Goal: Task Accomplishment & Management: Use online tool/utility

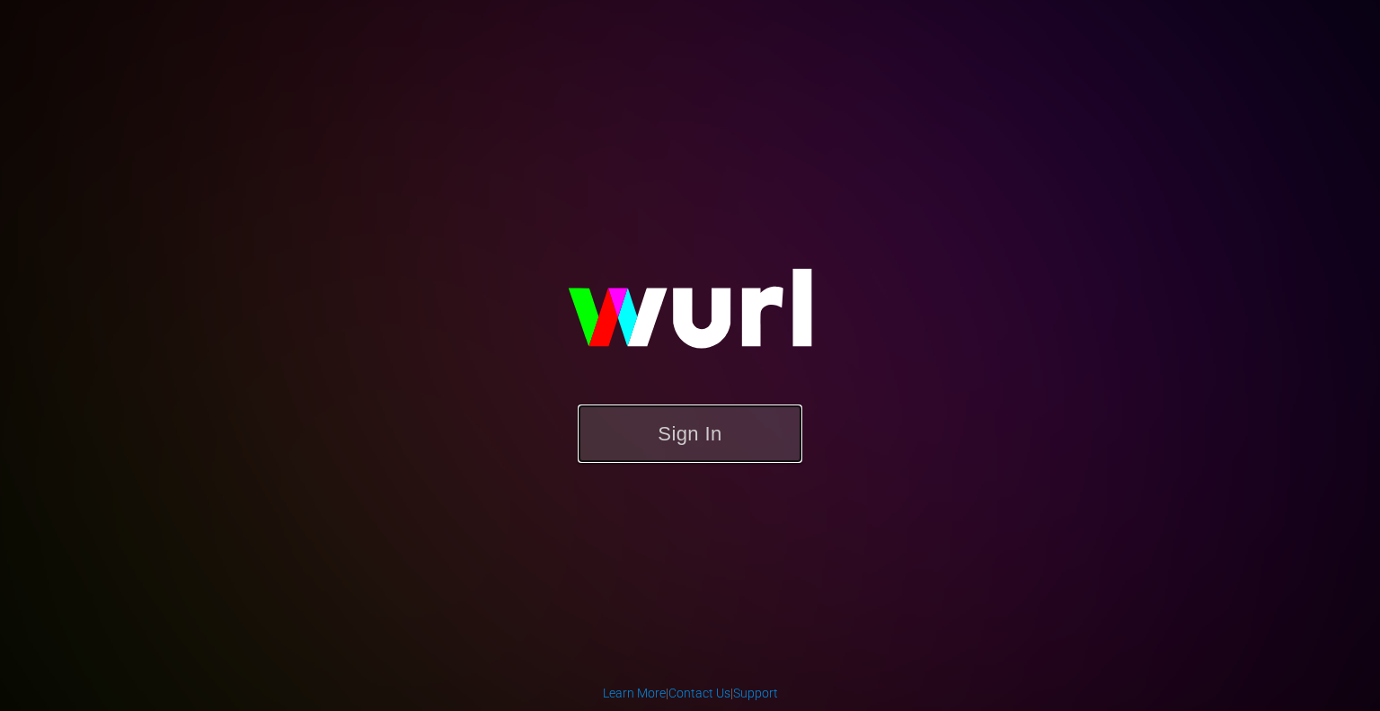
click at [643, 446] on button "Sign In" at bounding box center [690, 433] width 225 height 58
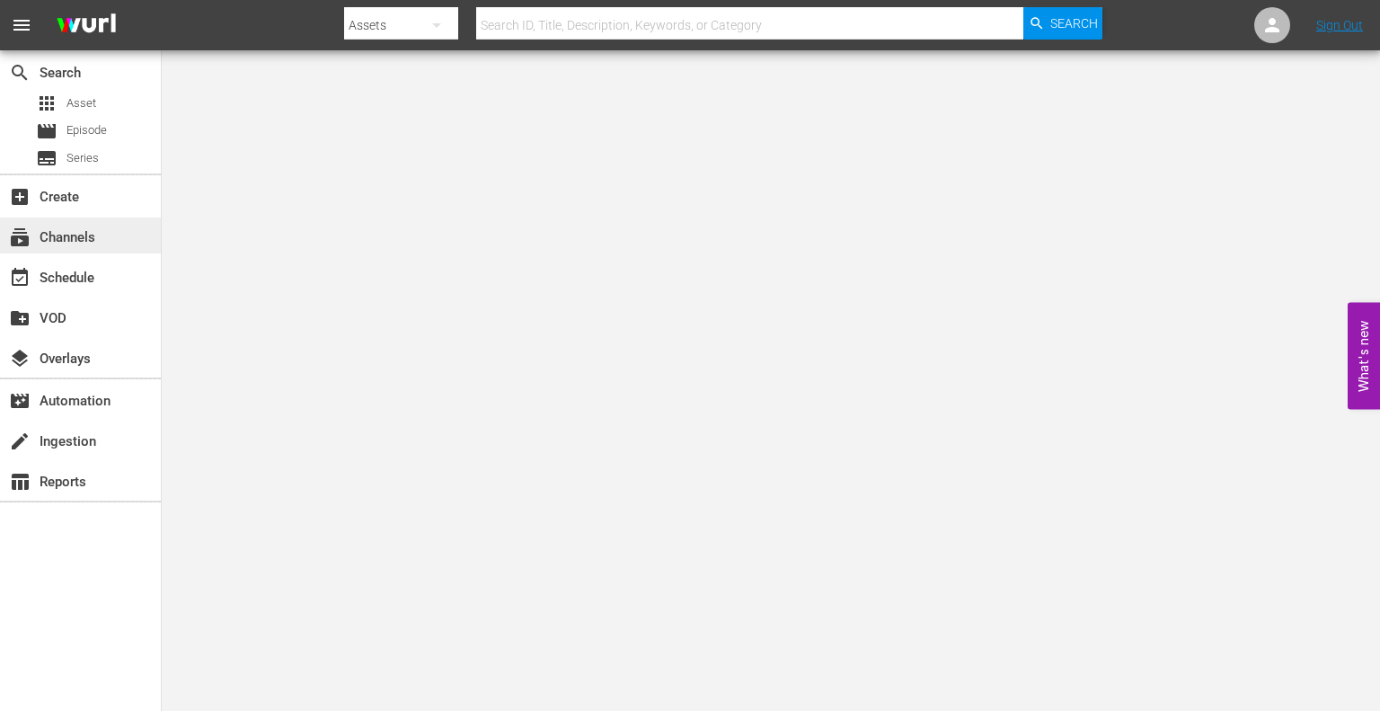
click at [51, 238] on div "subscriptions Channels" at bounding box center [50, 234] width 101 height 16
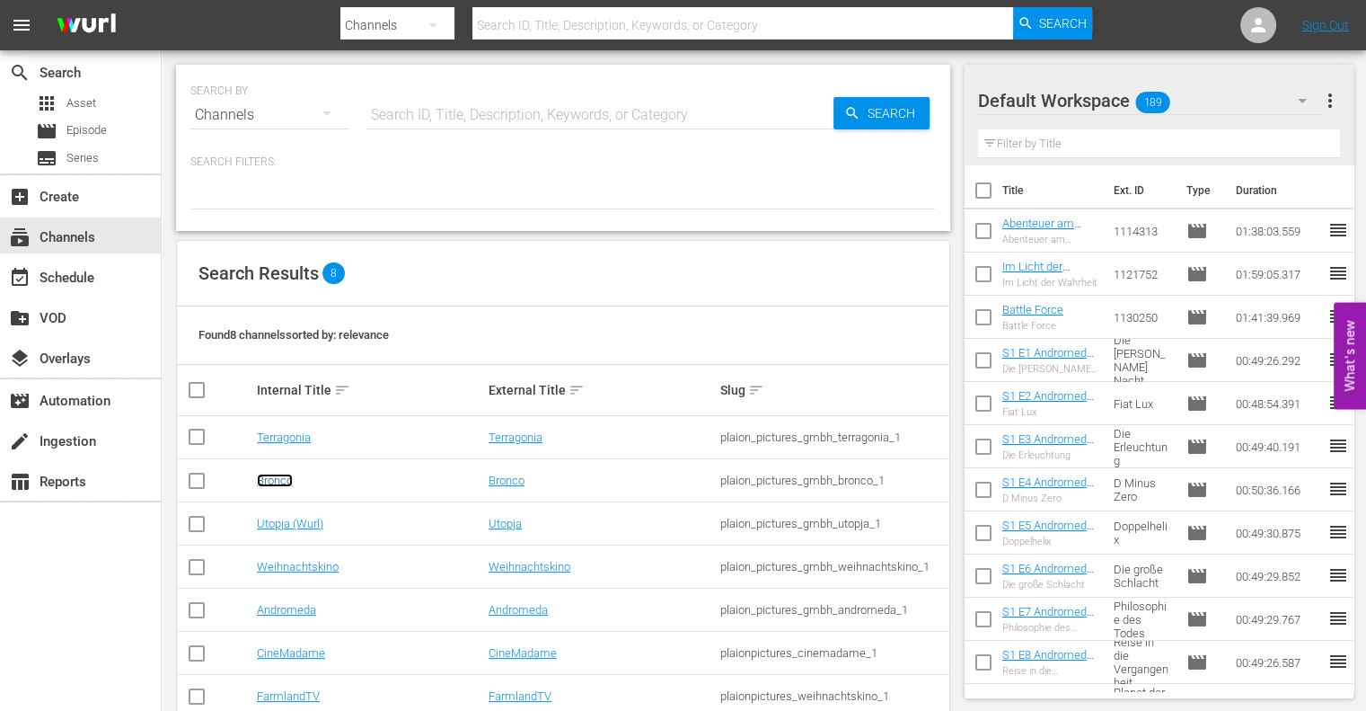
click at [273, 481] on link "Bronco" at bounding box center [275, 479] width 36 height 13
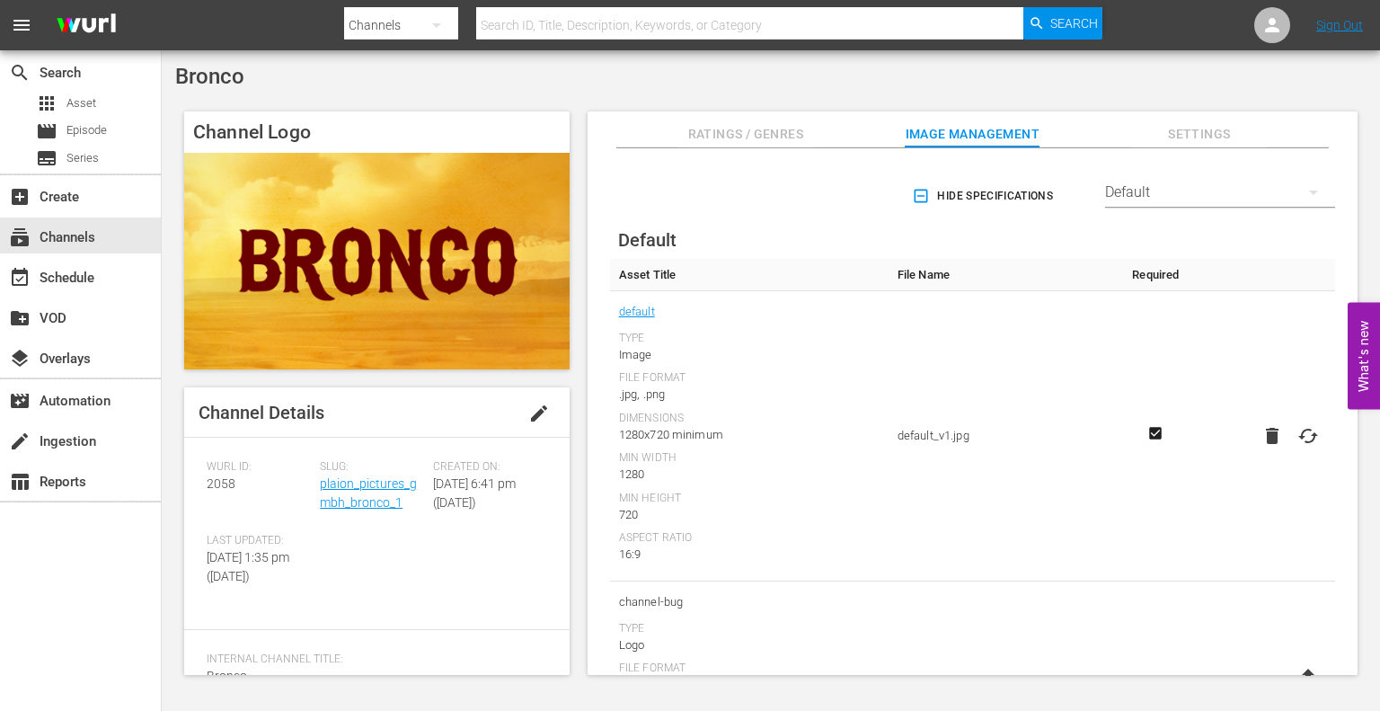
click at [754, 138] on span "Ratings / Genres" at bounding box center [745, 134] width 135 height 22
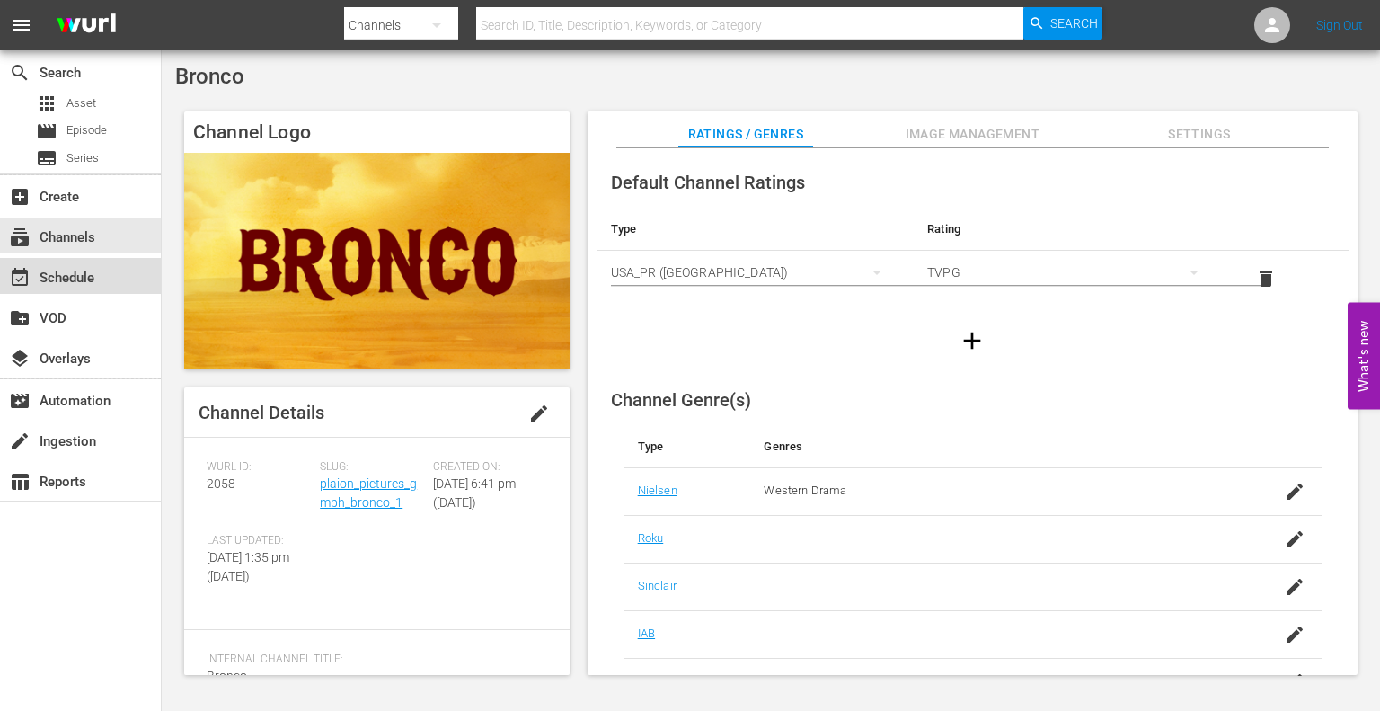
click at [78, 269] on div "event_available Schedule" at bounding box center [50, 275] width 101 height 16
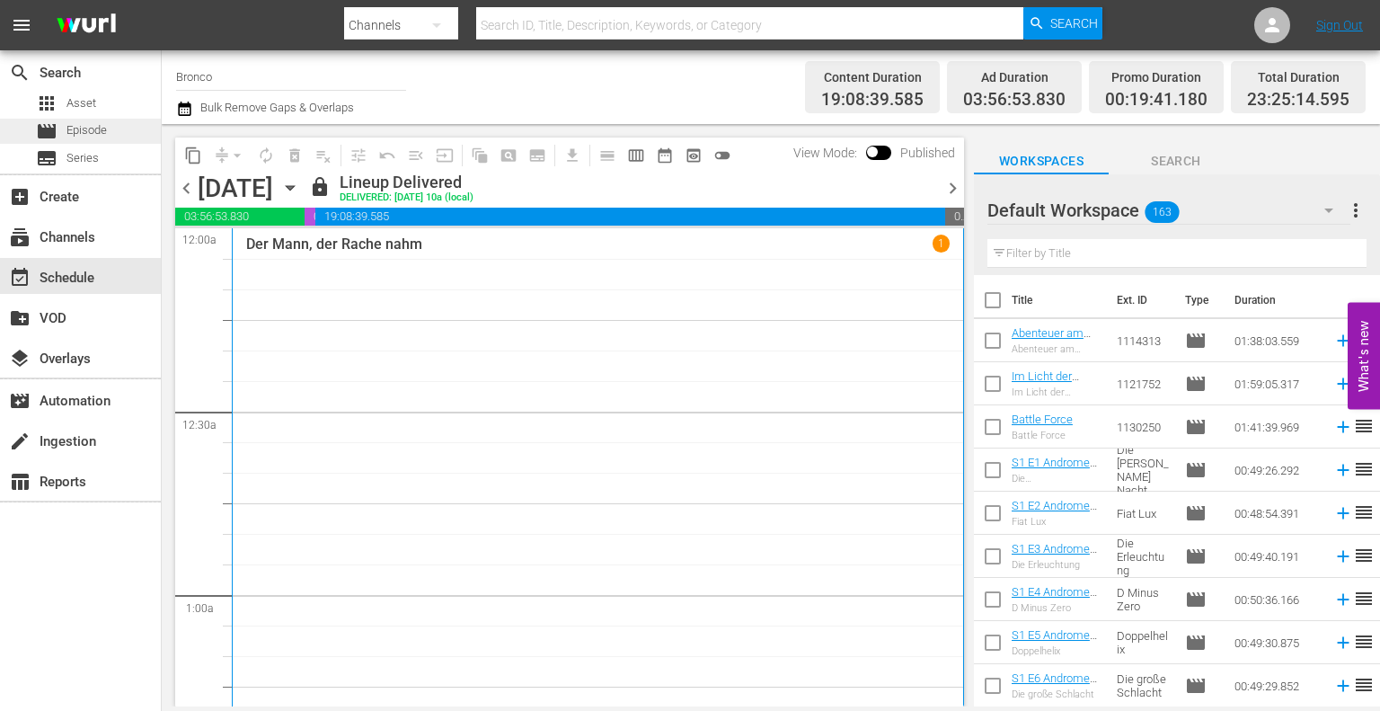
click at [104, 133] on span "Episode" at bounding box center [86, 130] width 40 height 18
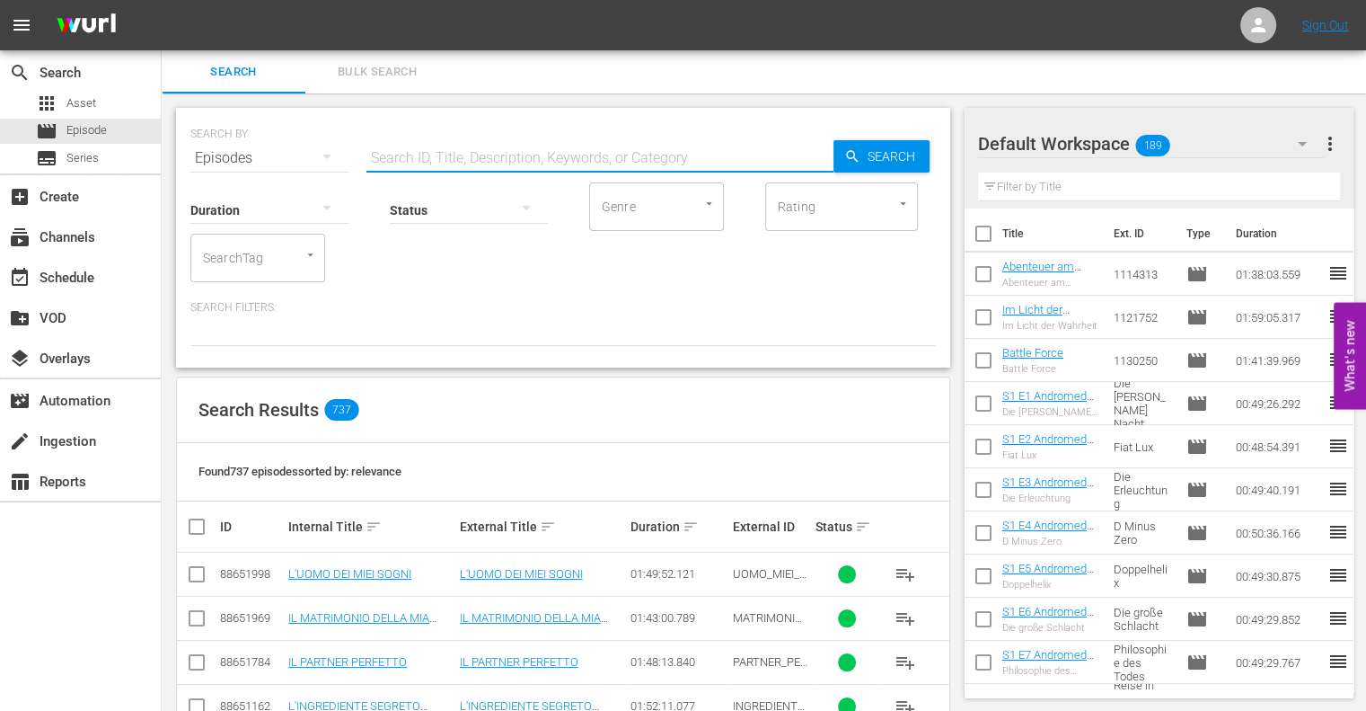
click at [464, 151] on input "text" at bounding box center [599, 158] width 467 height 43
type input "der mann"
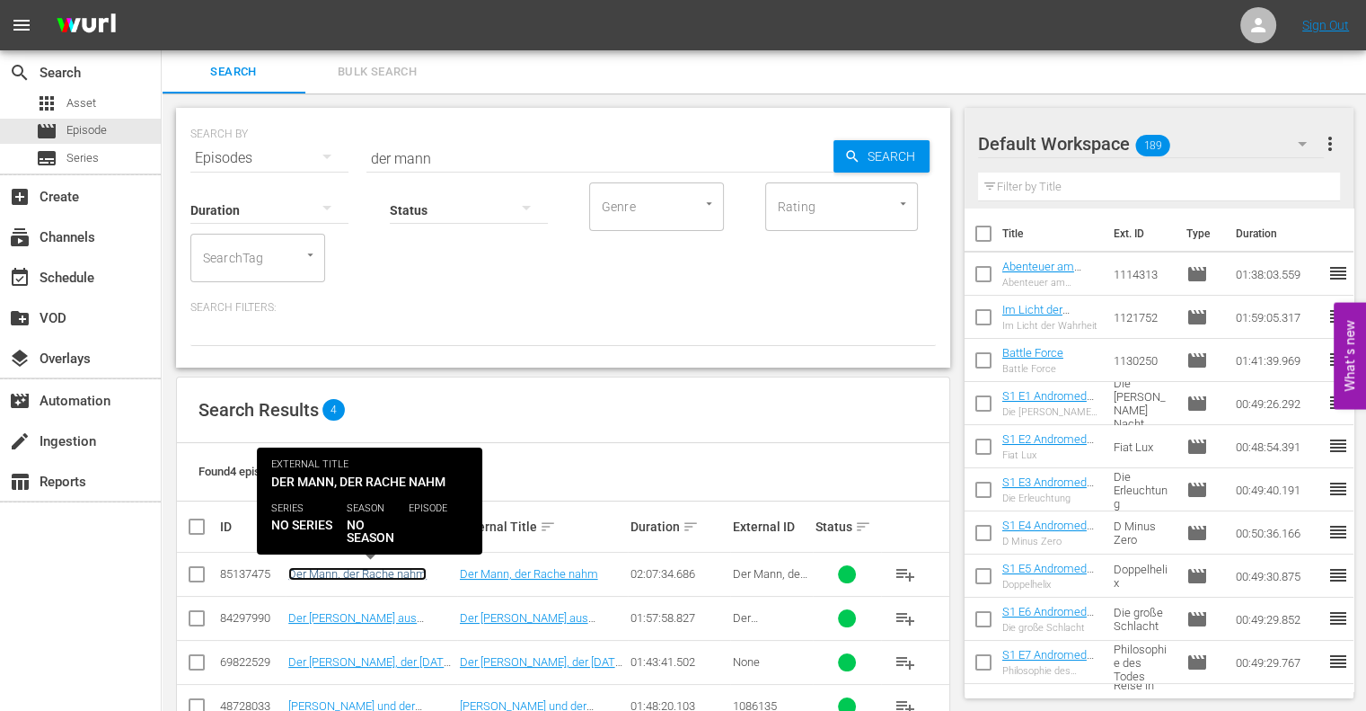
click at [393, 572] on link "Der Mann, der Rache nahm" at bounding box center [357, 573] width 138 height 13
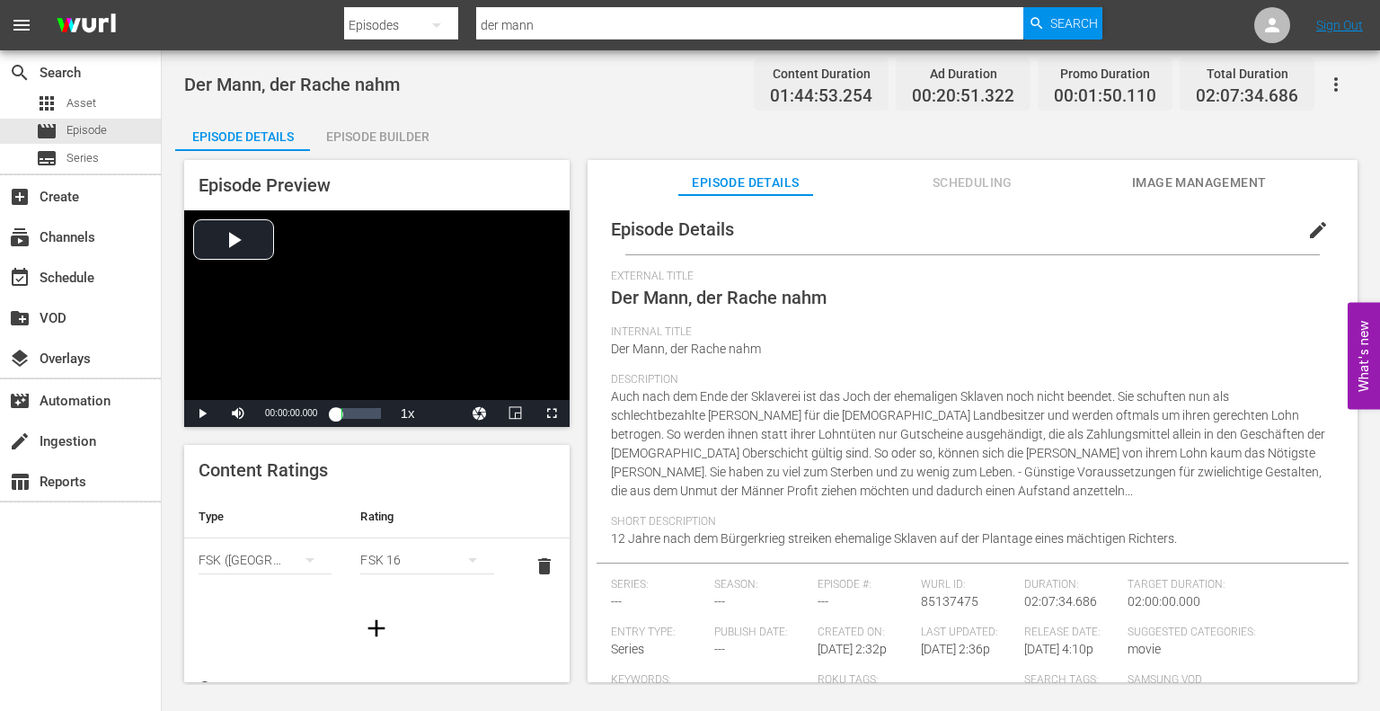
click at [950, 182] on span "Scheduling" at bounding box center [972, 183] width 135 height 22
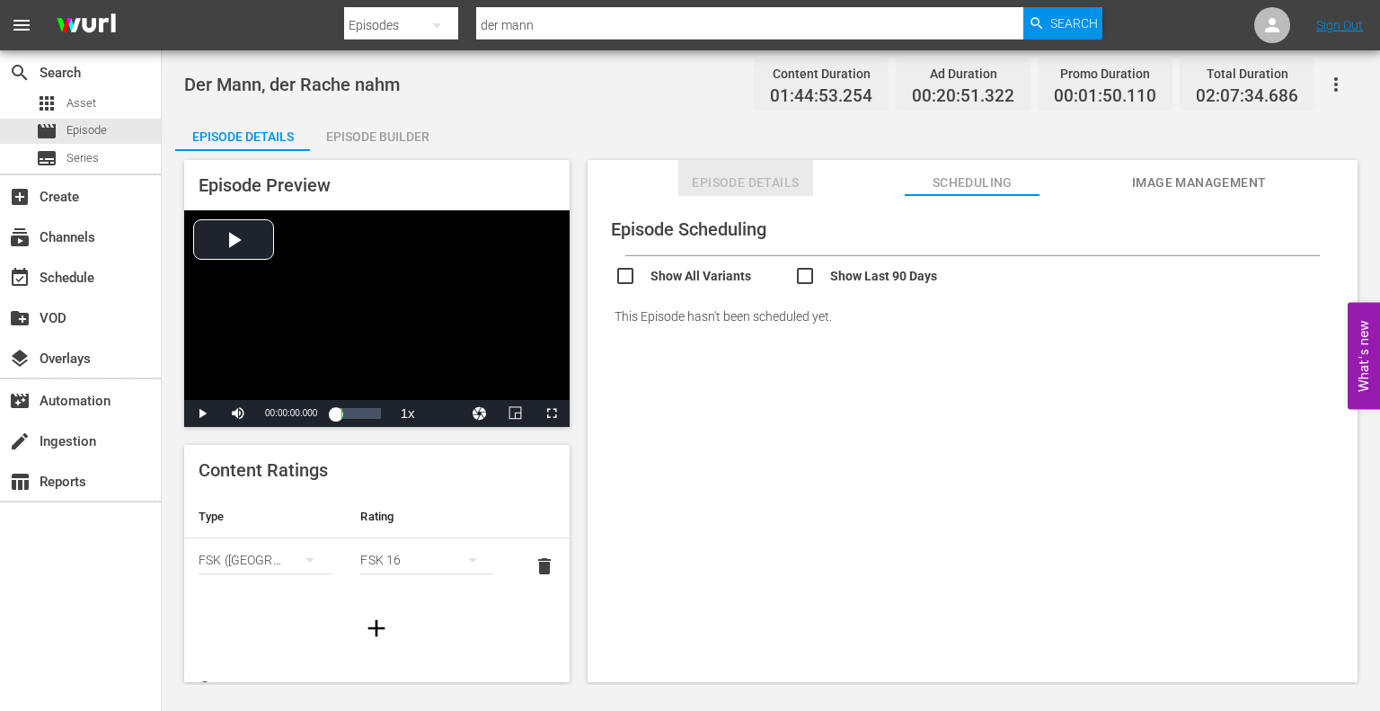
click at [733, 182] on span "Episode Details" at bounding box center [745, 183] width 135 height 22
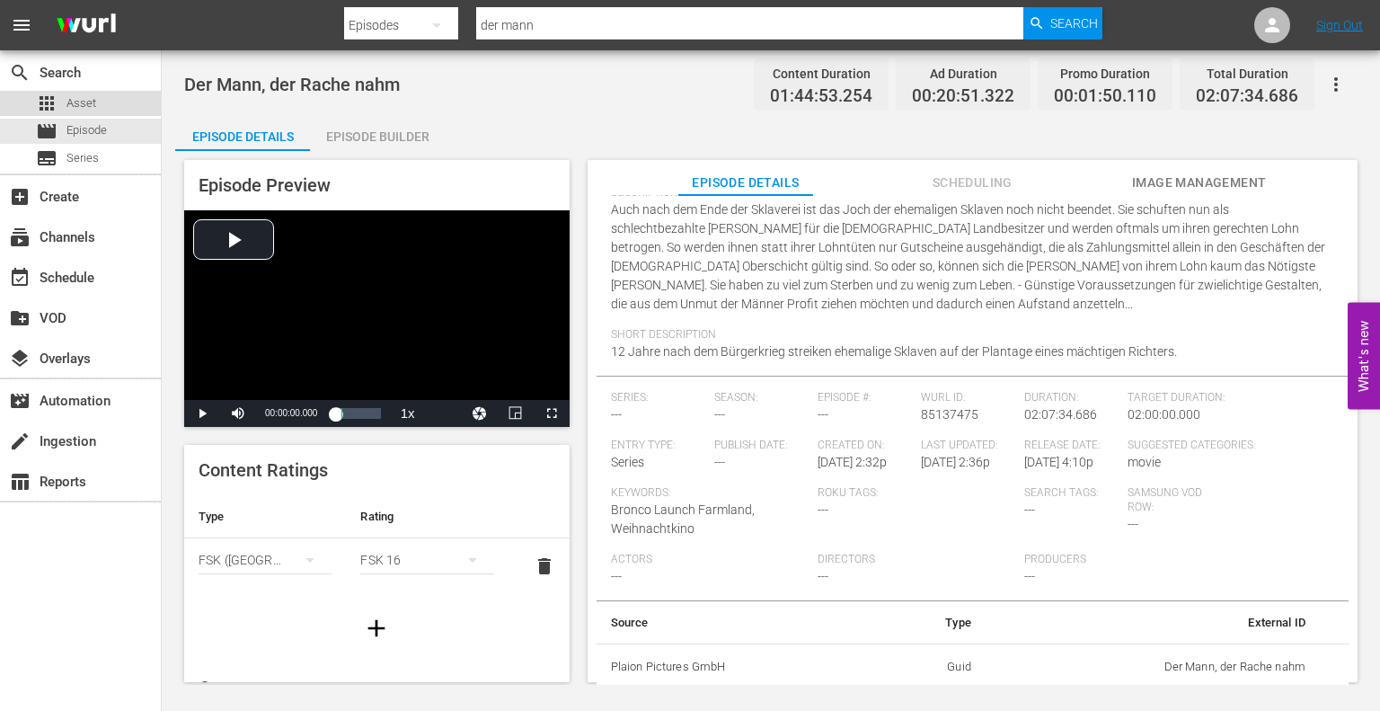
click at [80, 101] on span "Asset" at bounding box center [81, 103] width 30 height 18
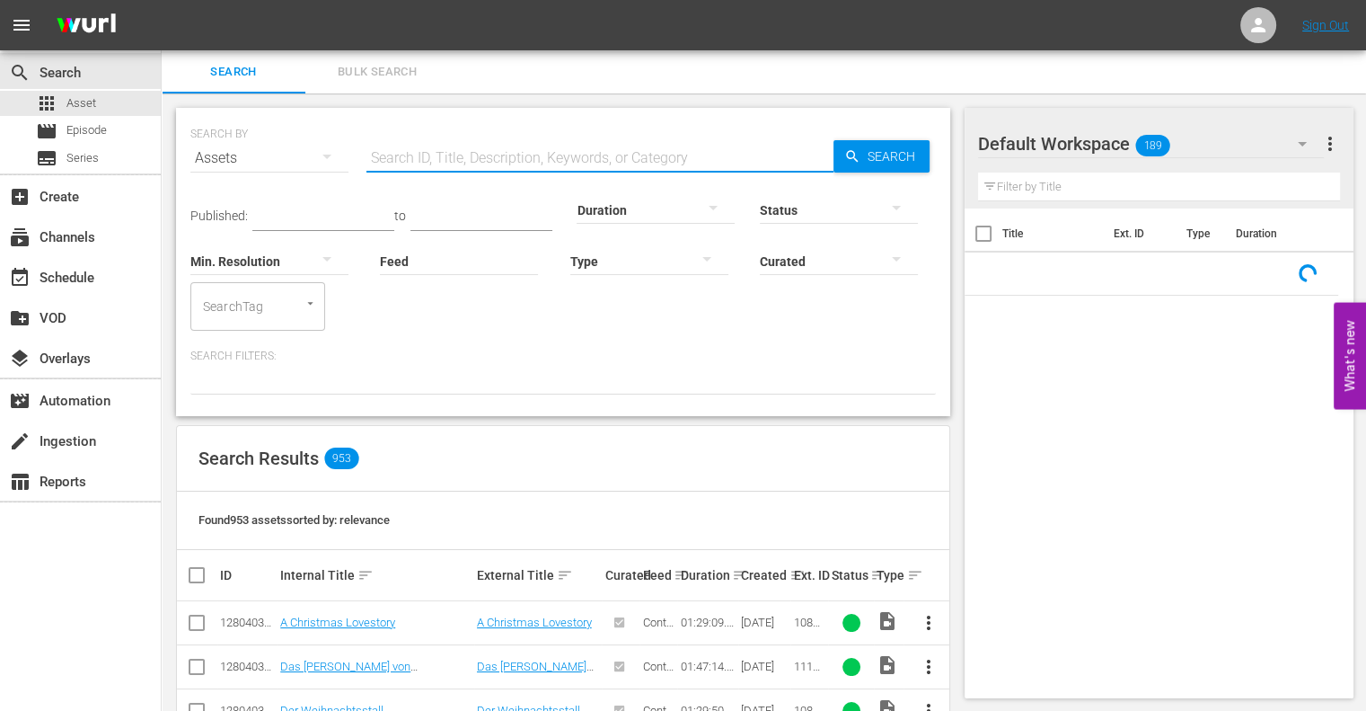
click at [468, 163] on input "text" at bounding box center [599, 158] width 467 height 43
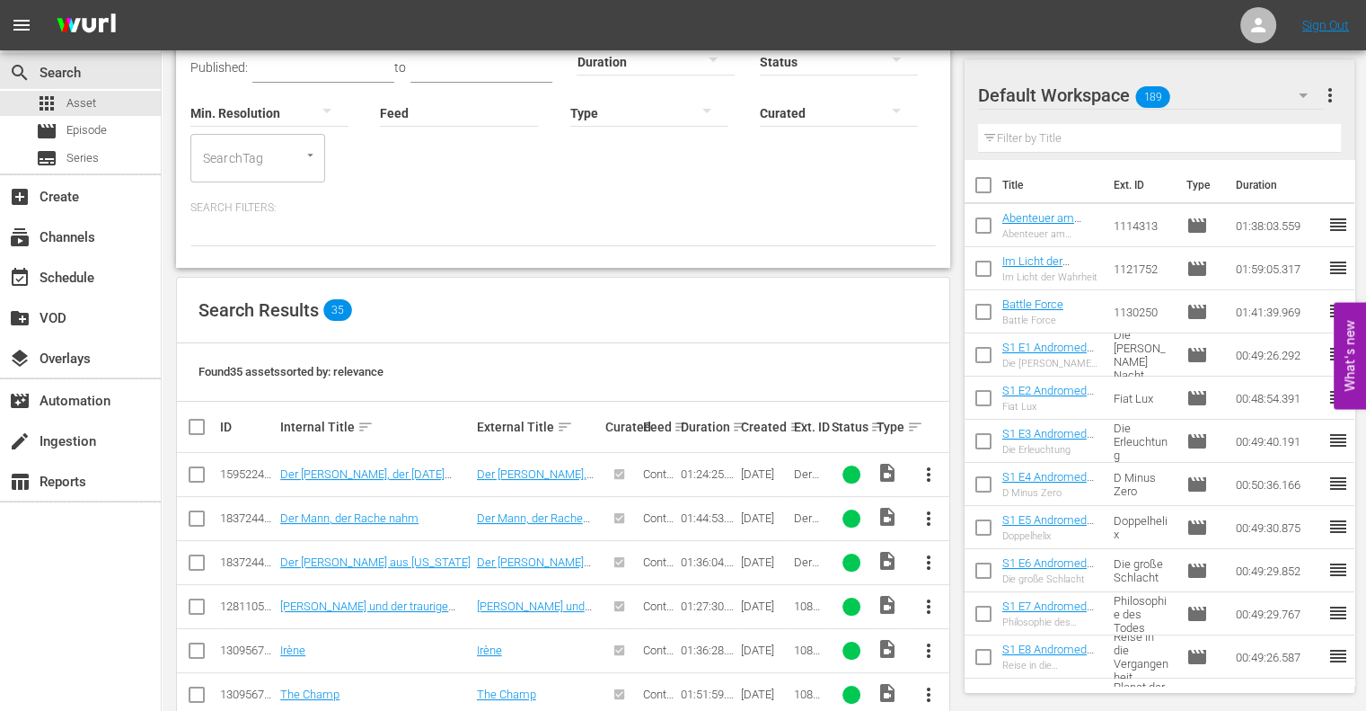
scroll to position [180, 0]
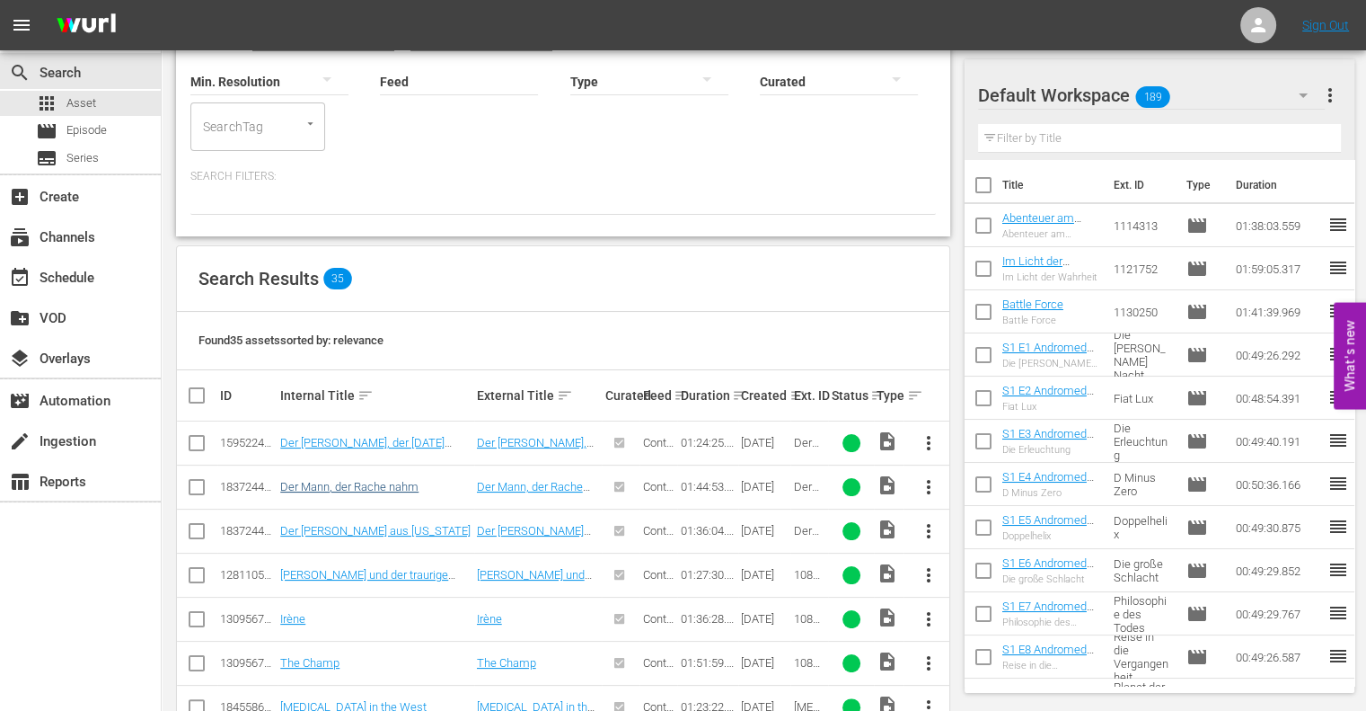
type input "der mann"
click at [375, 489] on link "Der Mann, der Rache nahm" at bounding box center [349, 486] width 138 height 13
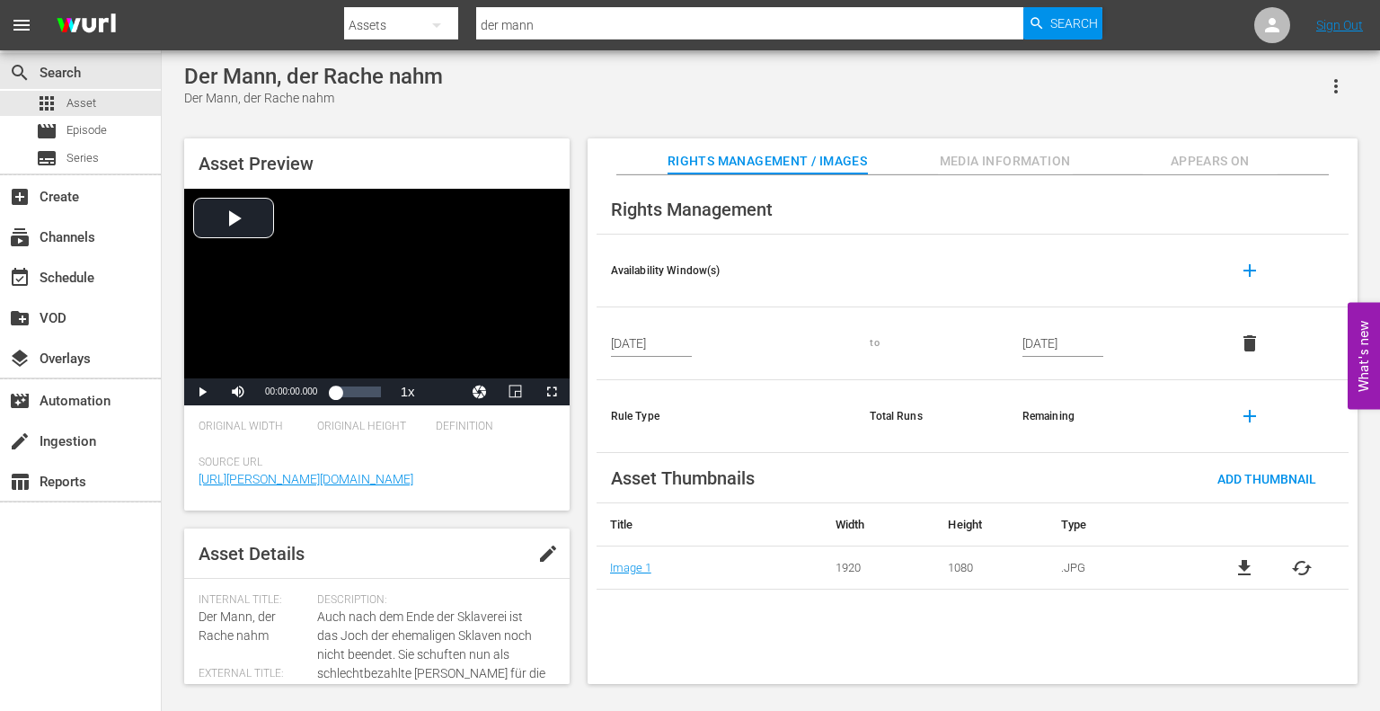
click at [1038, 164] on span "Media Information" at bounding box center [1005, 161] width 135 height 22
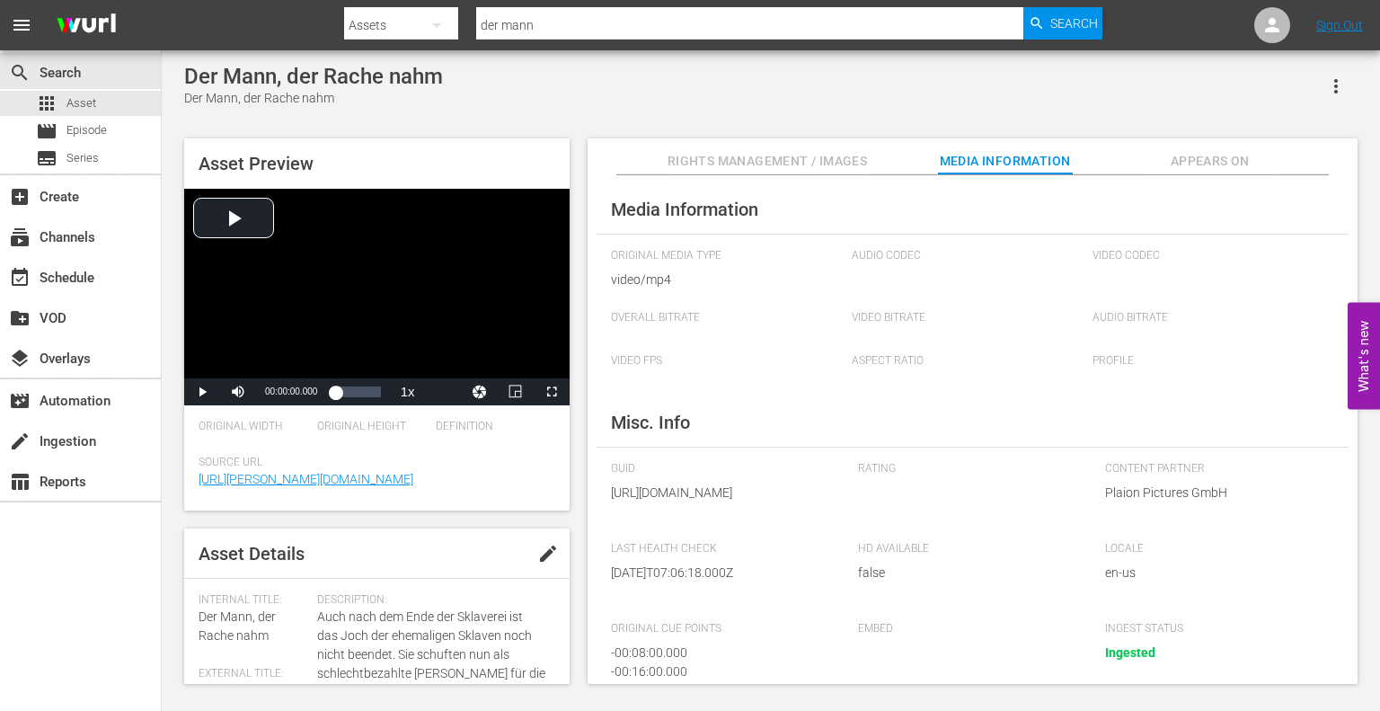
click at [1228, 143] on button "Appears On" at bounding box center [1210, 156] width 135 height 36
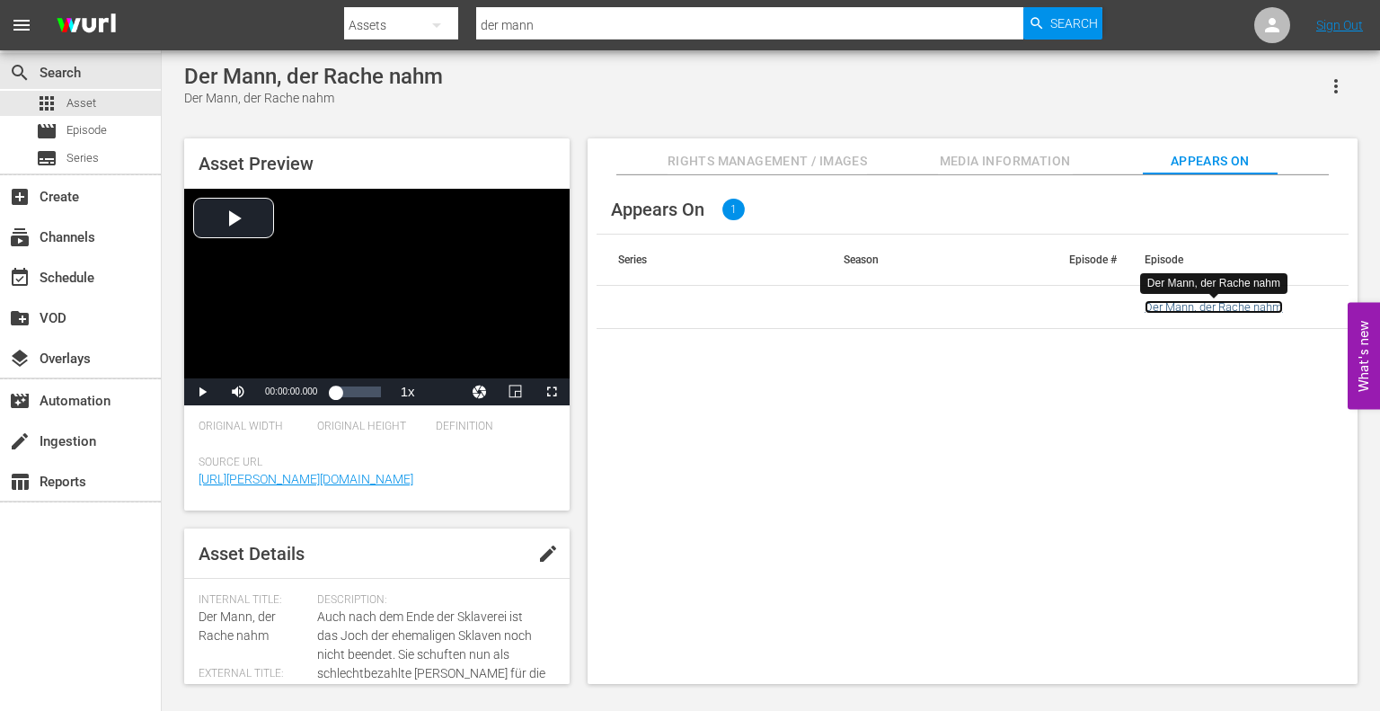
click at [1189, 307] on link "Der Mann, der Rache nahm" at bounding box center [1213, 306] width 138 height 13
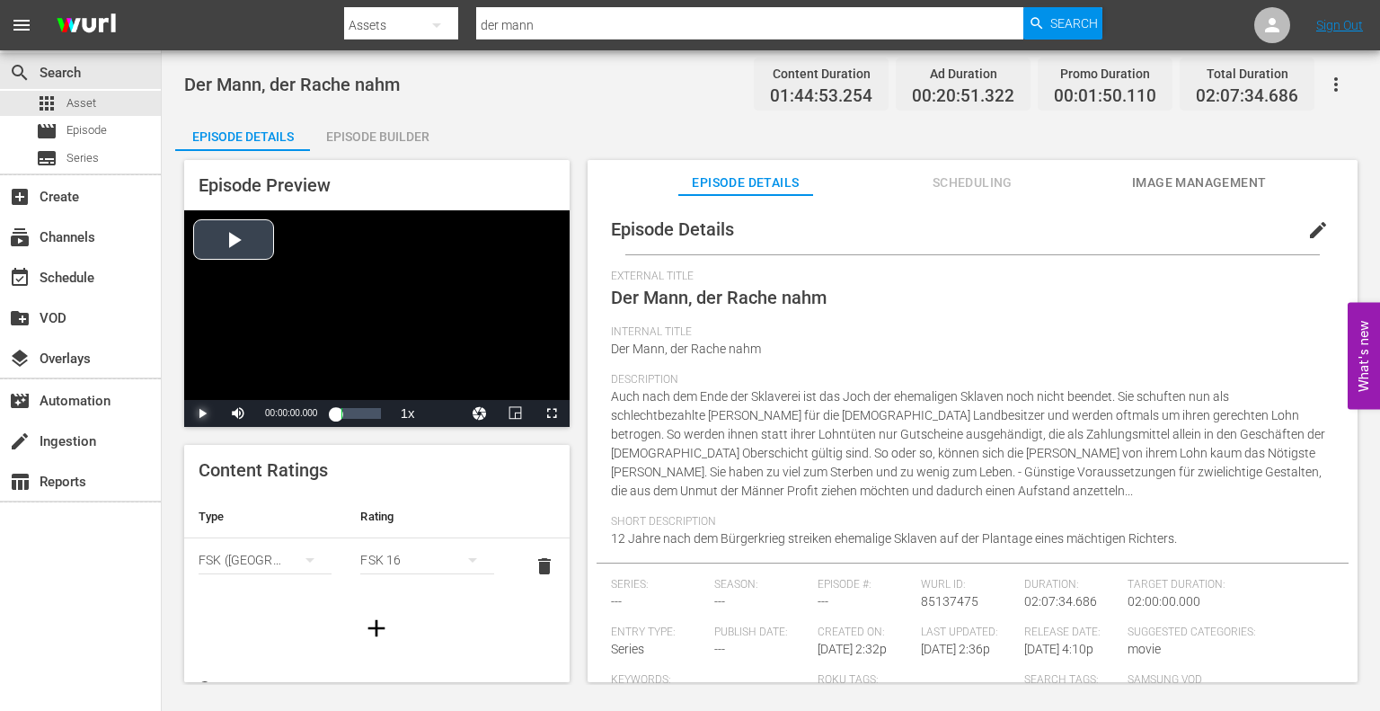
click at [202, 413] on span "Video Player" at bounding box center [202, 413] width 0 height 0
click at [552, 413] on span "Video Player" at bounding box center [552, 413] width 0 height 0
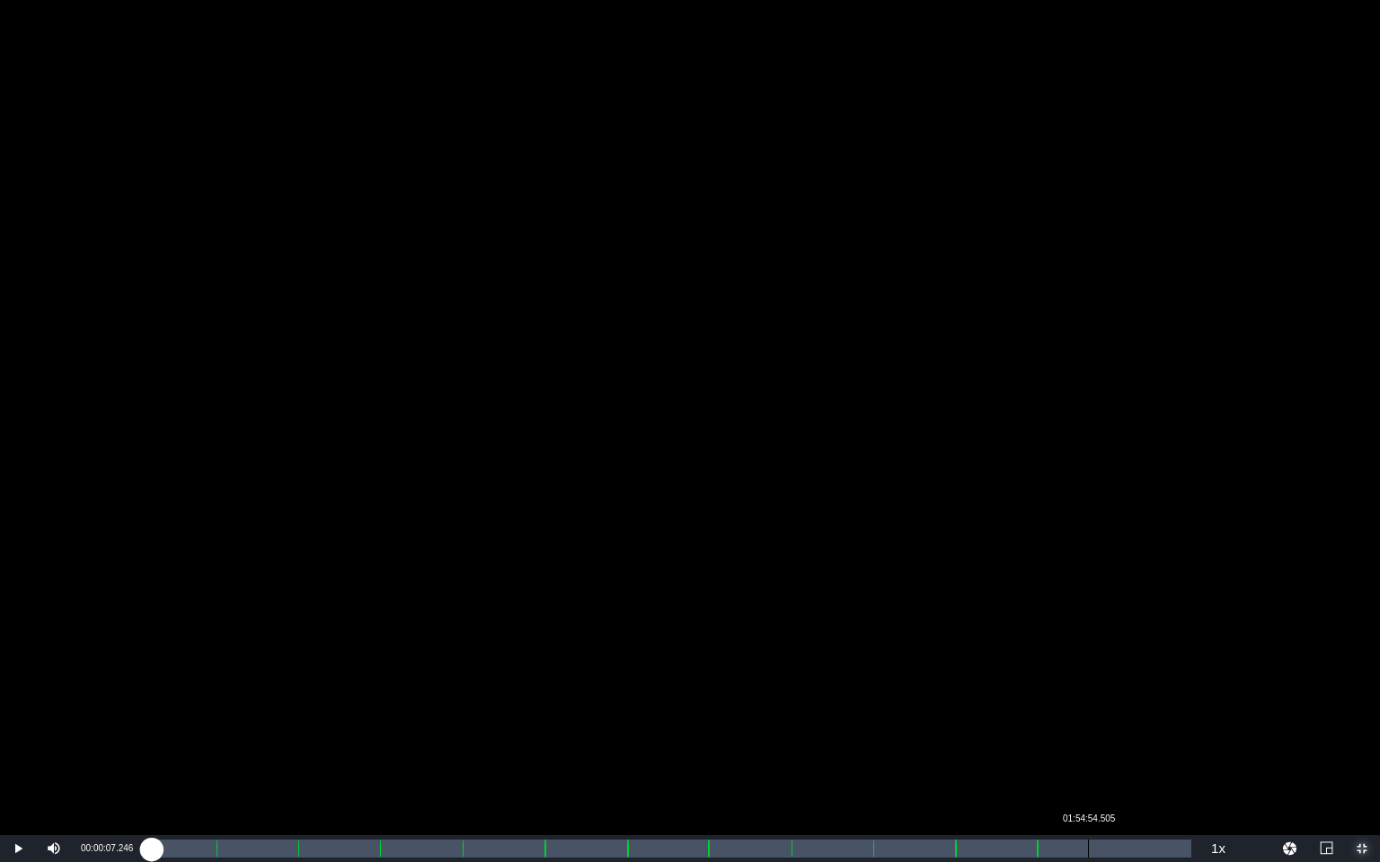
click at [1089, 710] on div "Loaded : 0.28% 01:54:54.505 00:00:07.288" at bounding box center [671, 849] width 1040 height 18
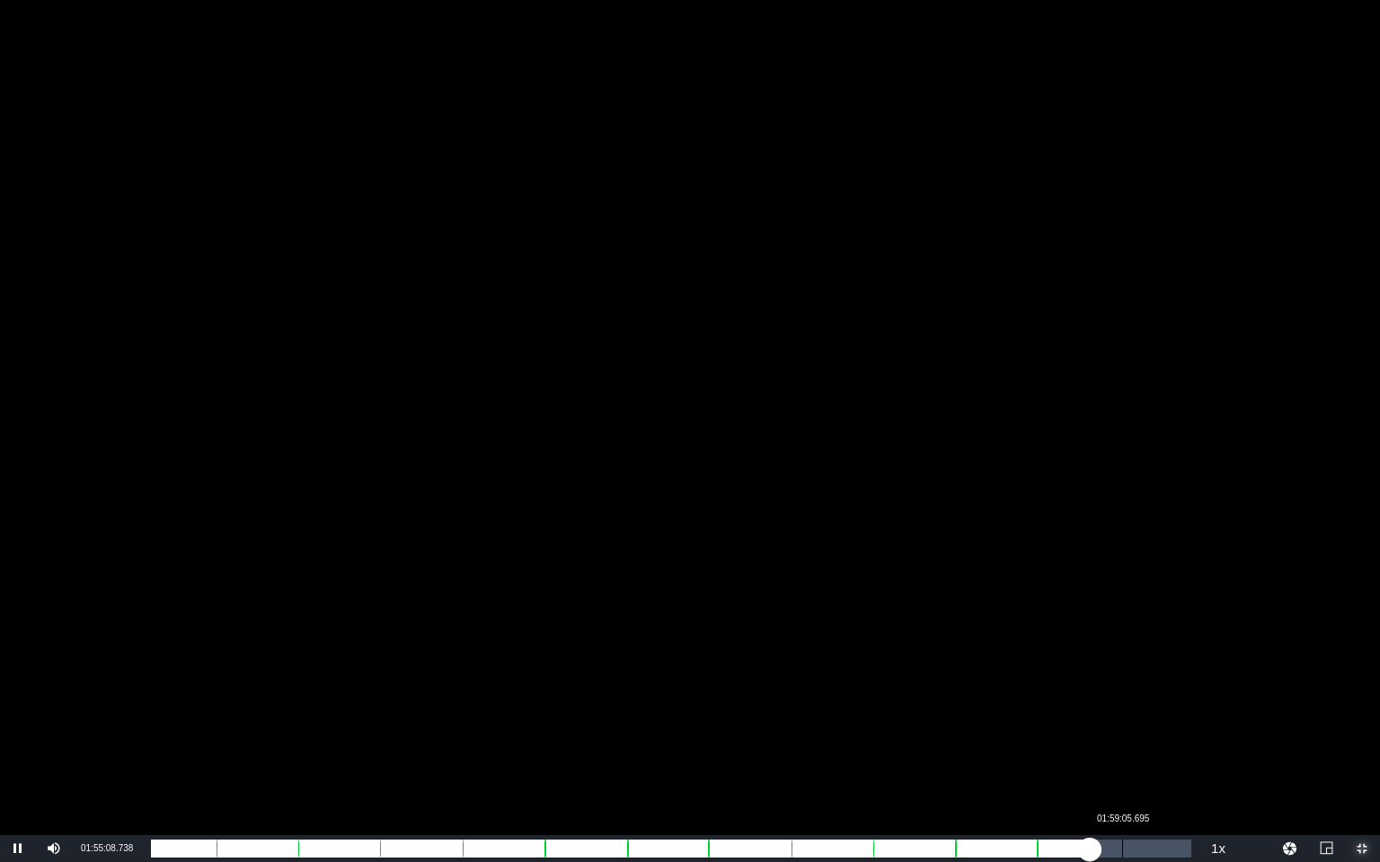
click at [1127, 710] on div "Loaded : 88.75% 01:59:05.695 01:32:27.316" at bounding box center [671, 849] width 1040 height 18
click at [1120, 710] on div "01:37:08.111" at bounding box center [639, 849] width 976 height 18
click at [1112, 710] on div "01:36:11.043" at bounding box center [634, 849] width 966 height 18
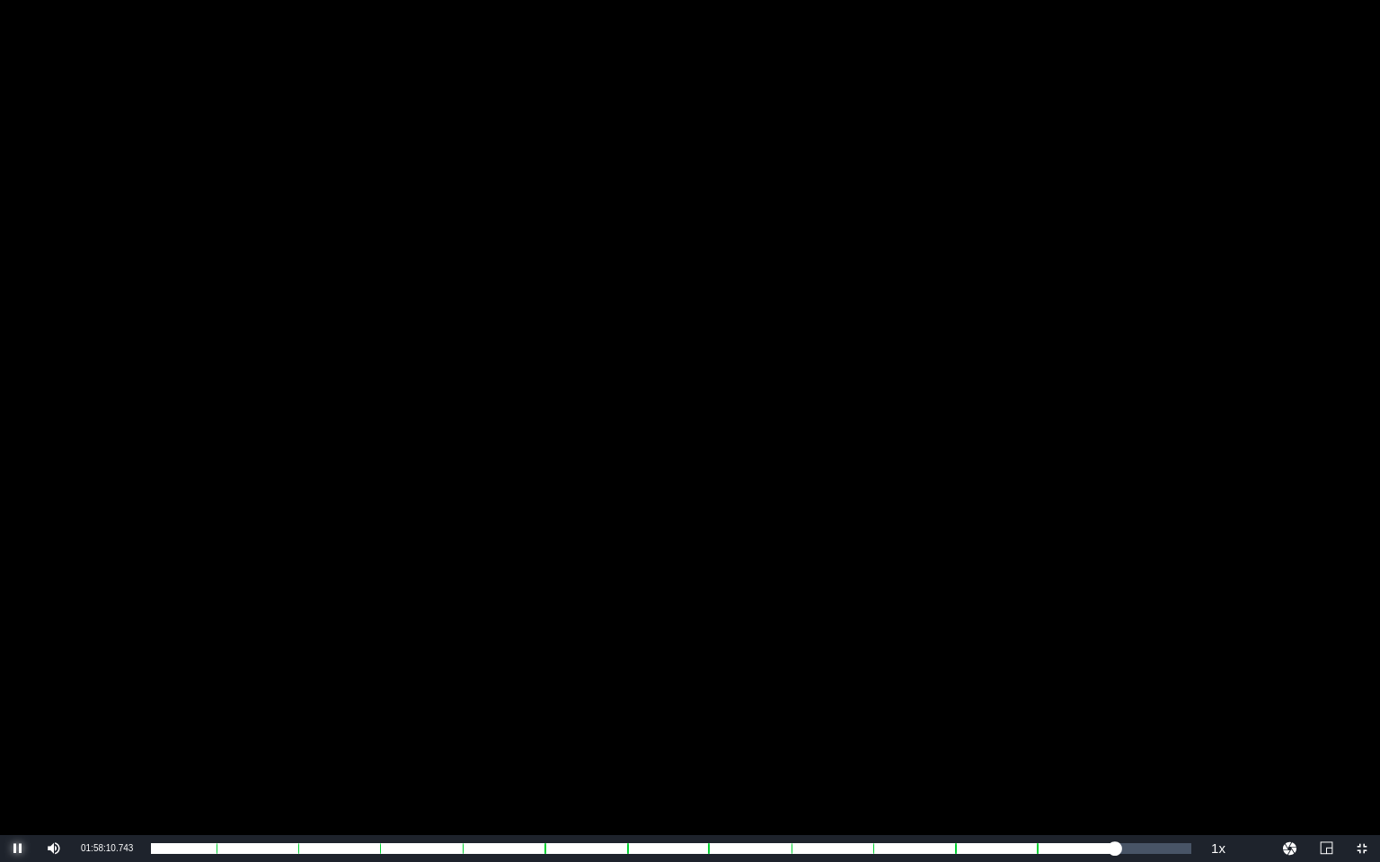
click at [18, 710] on span "Video Player" at bounding box center [18, 849] width 0 height 0
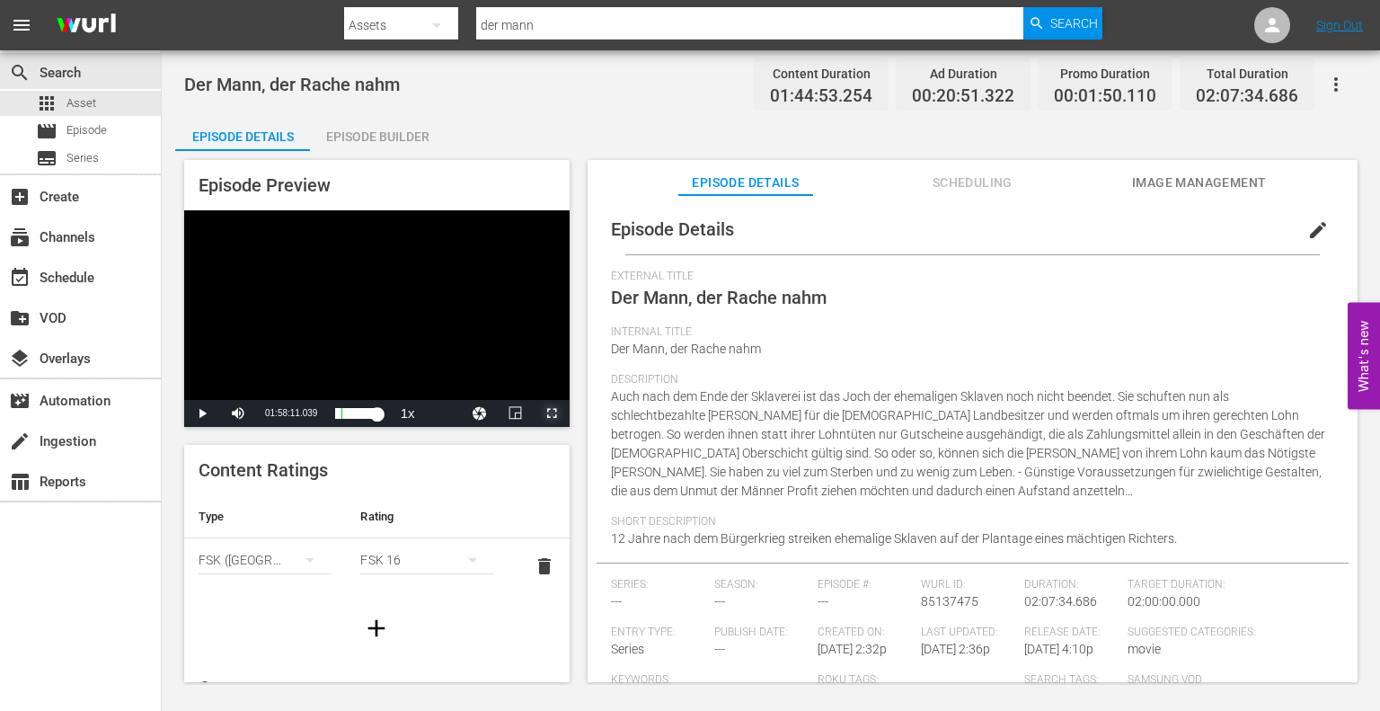
click at [552, 413] on span "Video Player" at bounding box center [552, 413] width 0 height 0
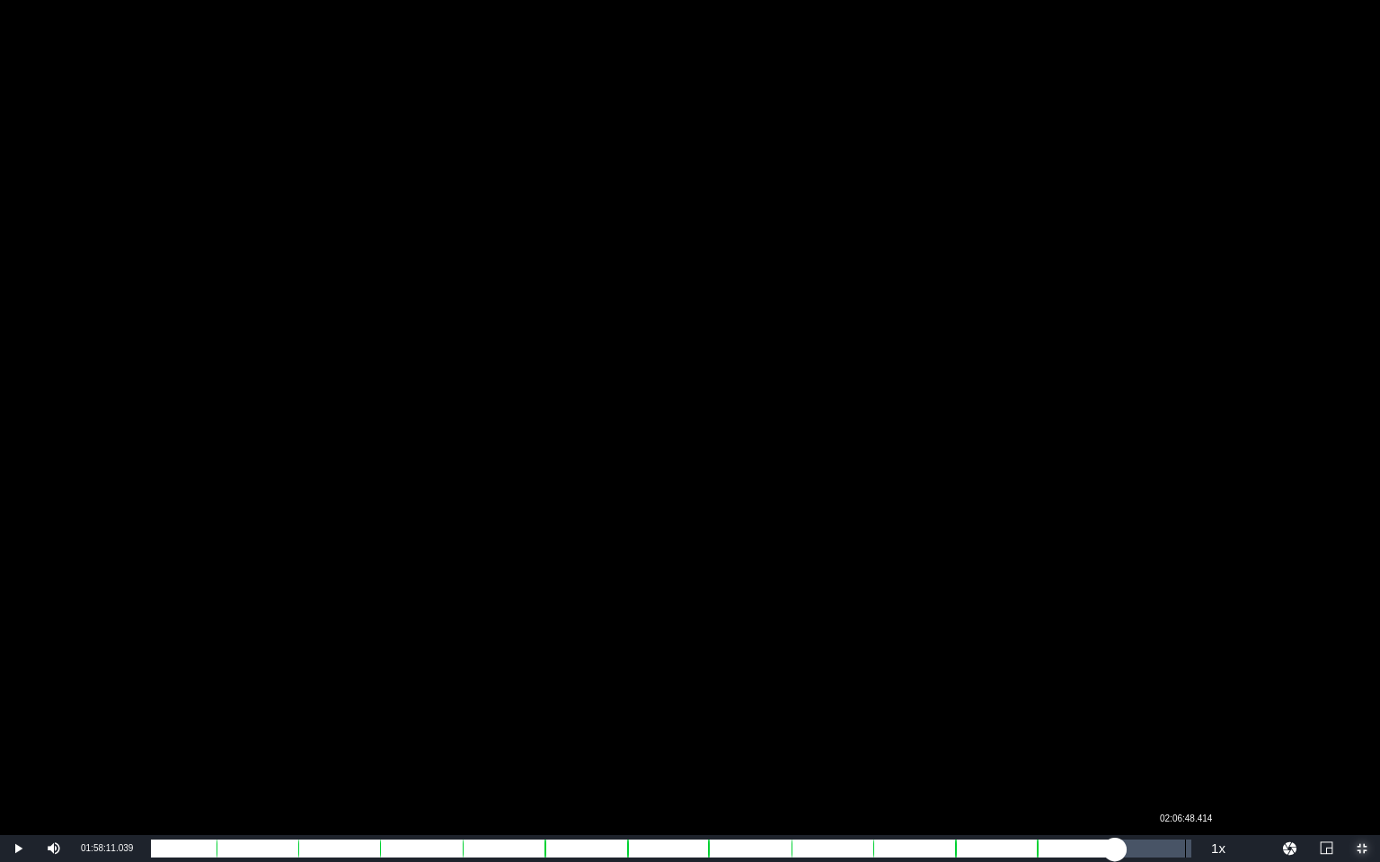
click at [1184, 710] on div "Loaded : 92.00% 02:06:48.414 01:35:29.607 [GEOGRAPHIC_DATA] 11: 01:48:38.955" at bounding box center [671, 849] width 1040 height 18
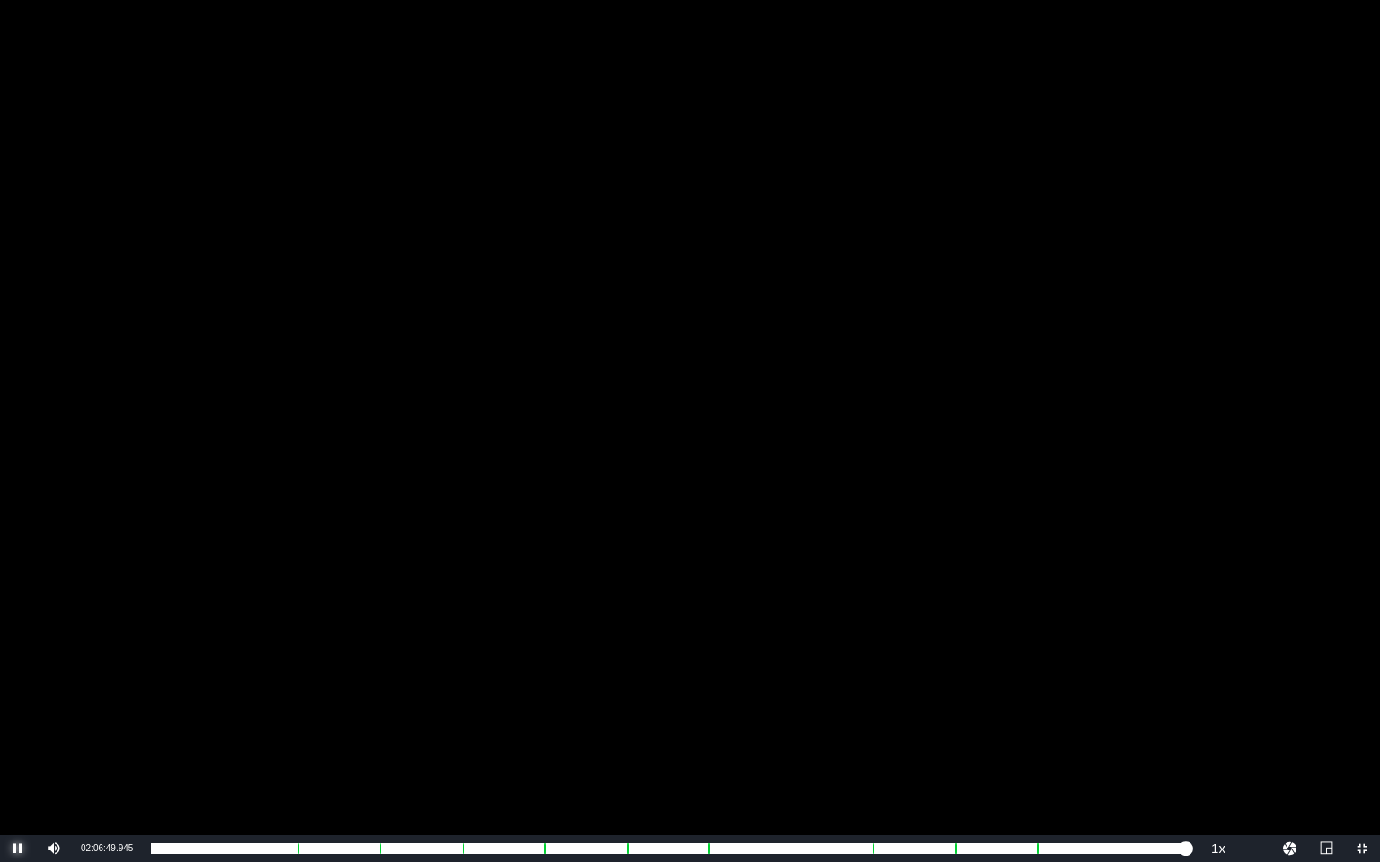
click at [18, 710] on span "Video Player" at bounding box center [18, 849] width 0 height 0
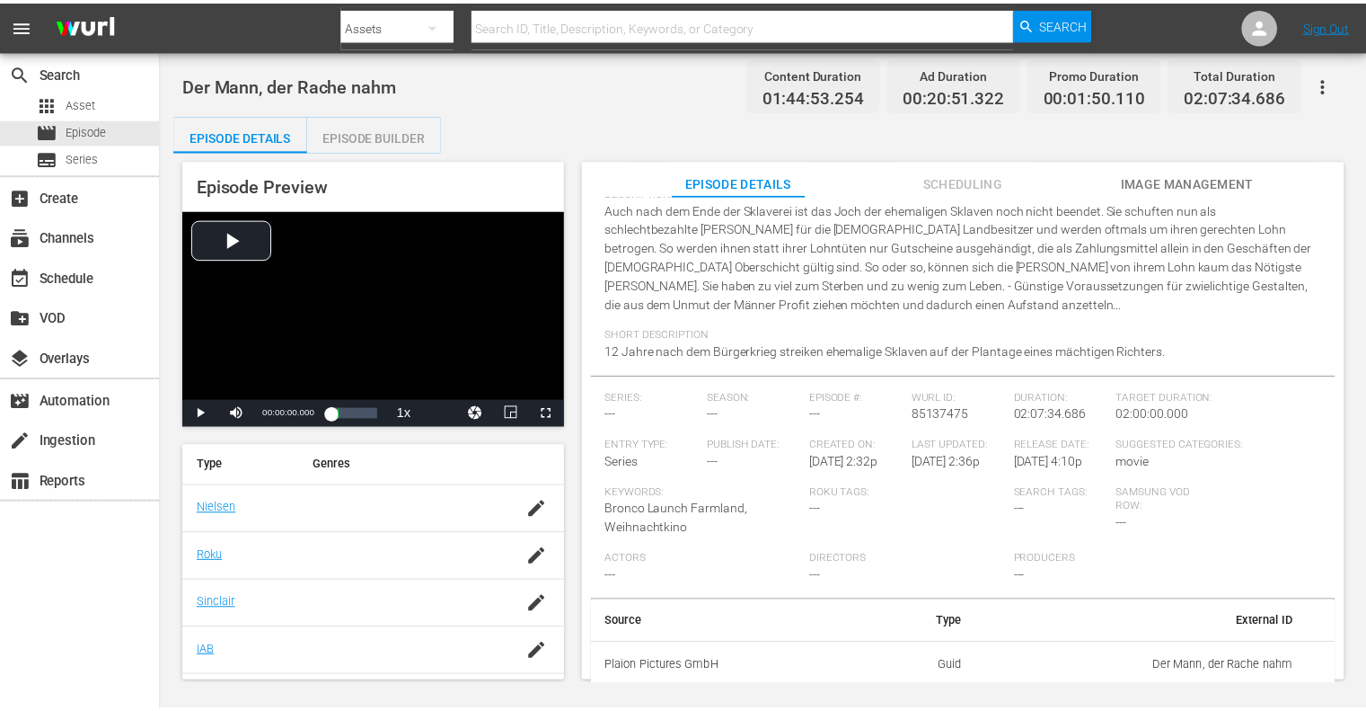
scroll to position [404, 0]
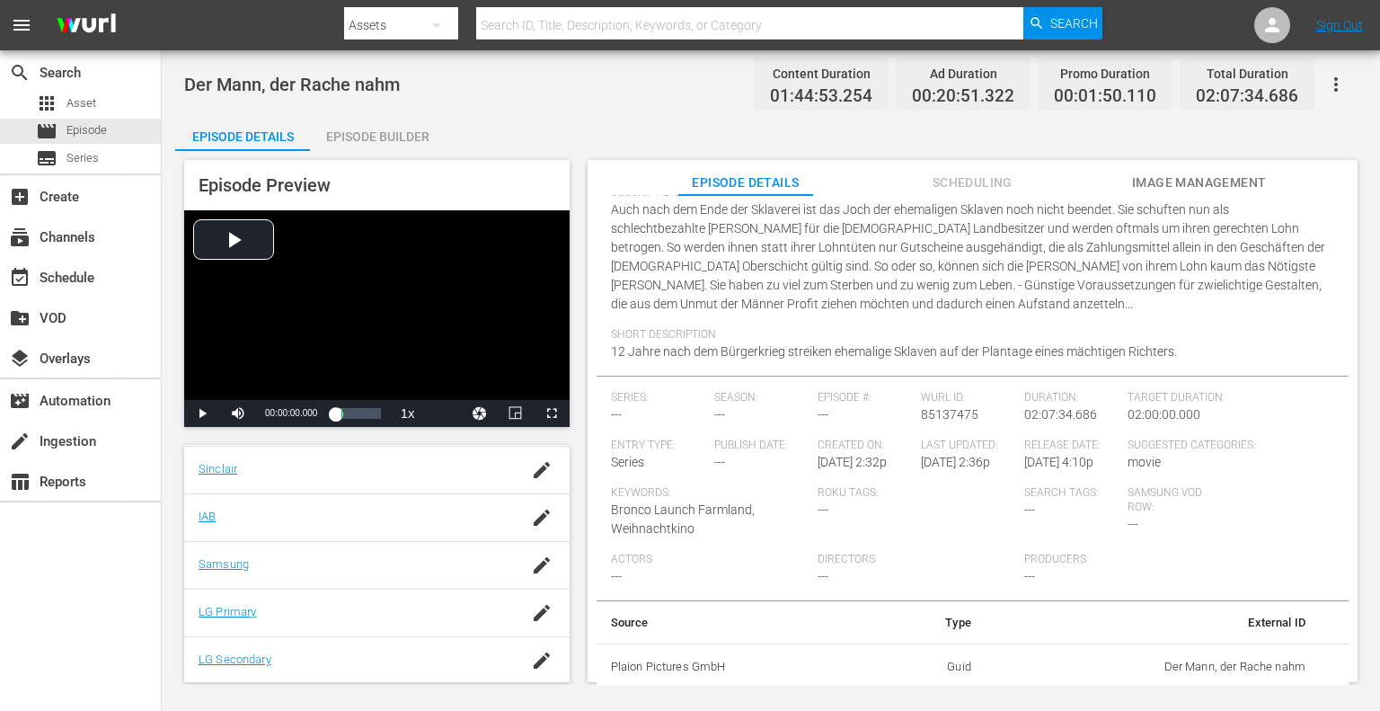
click at [948, 188] on span "Scheduling" at bounding box center [972, 183] width 135 height 22
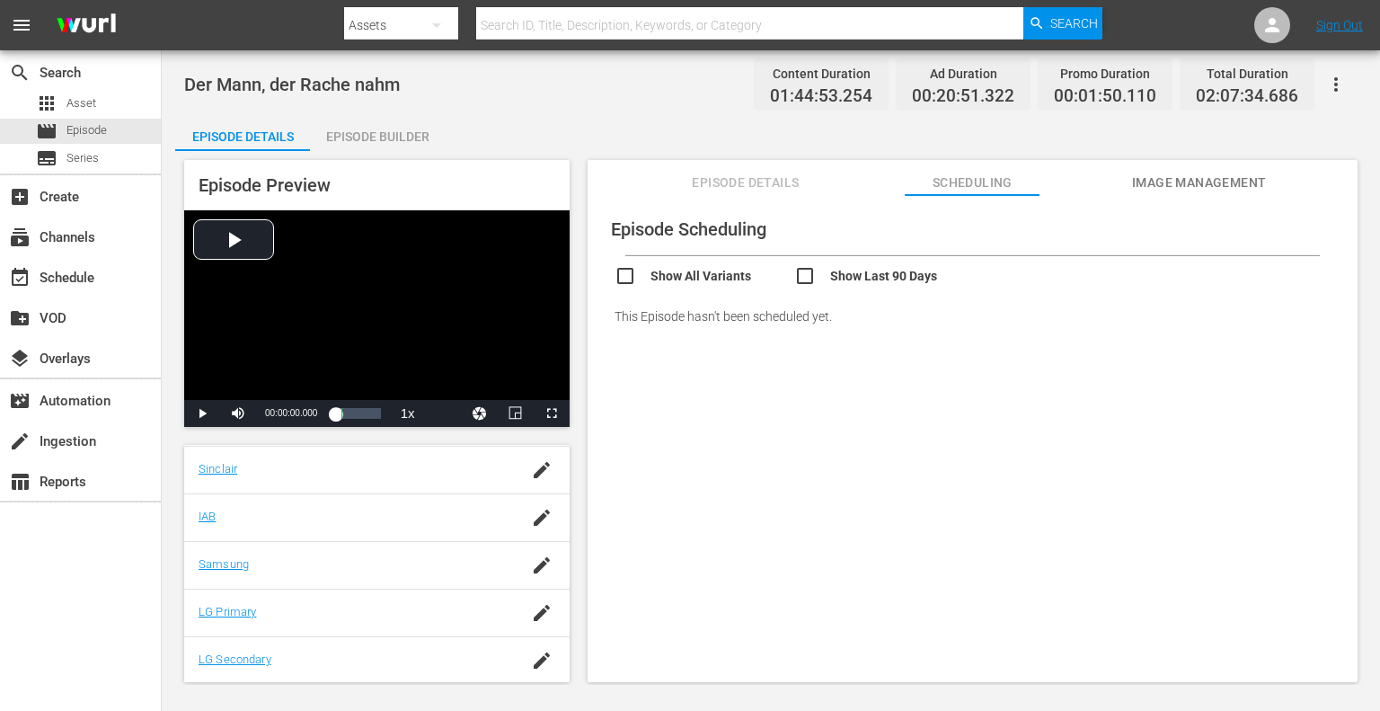
click at [765, 177] on span "Episode Details" at bounding box center [745, 183] width 135 height 22
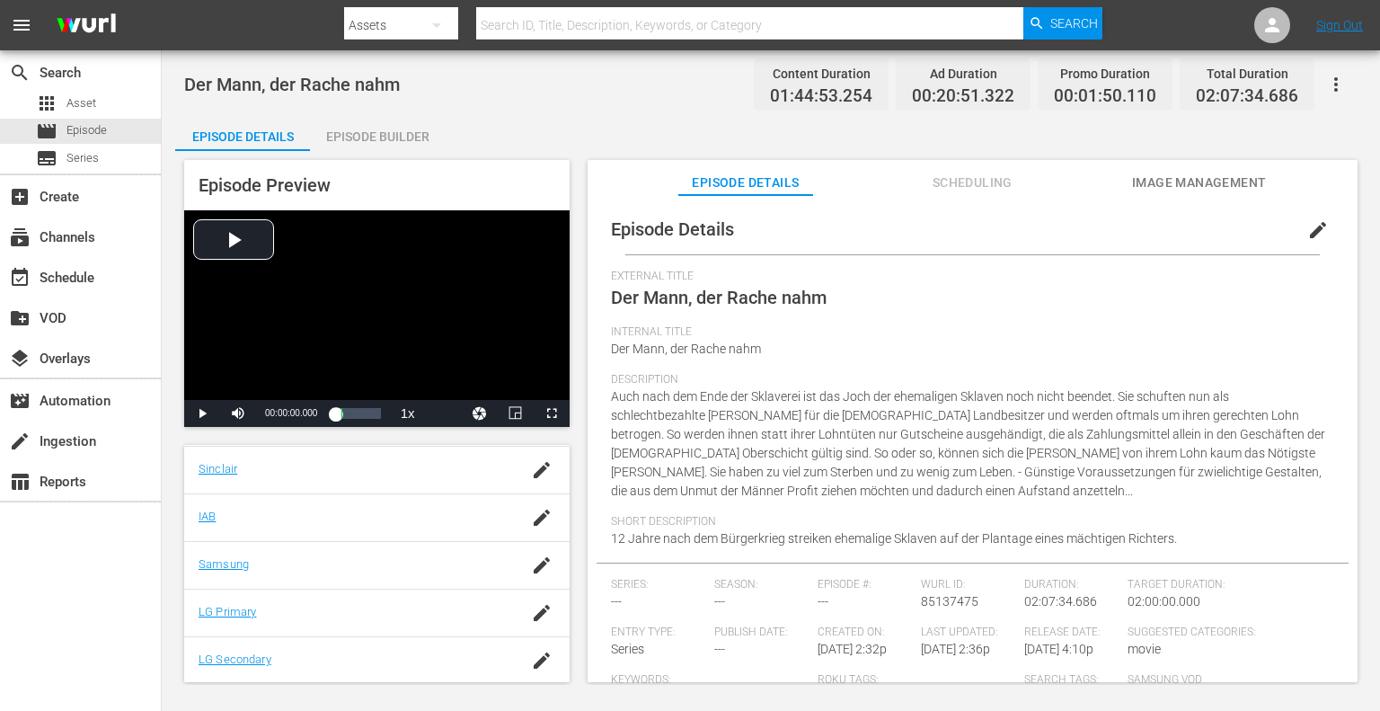
click at [381, 135] on div "Episode Builder" at bounding box center [377, 136] width 135 height 43
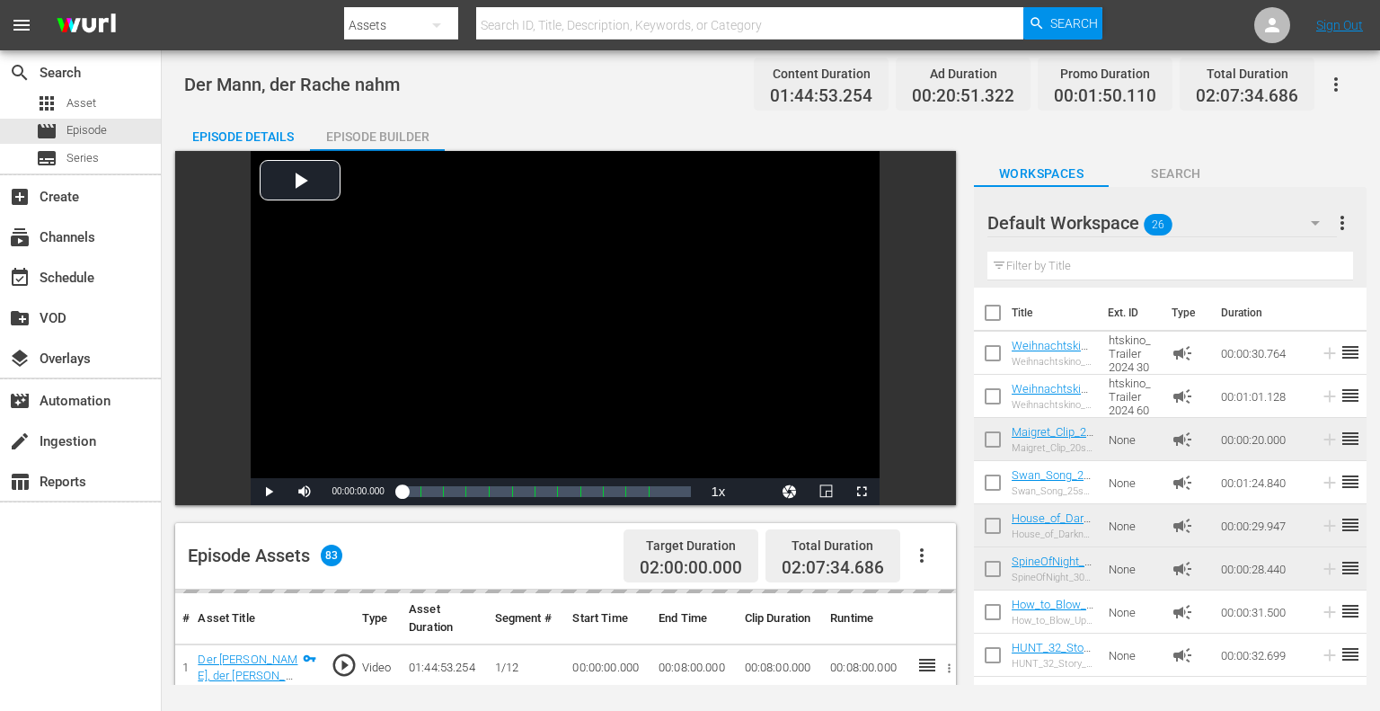
scroll to position [404, 0]
click at [377, 136] on div "Episode Builder" at bounding box center [377, 136] width 135 height 43
click at [244, 137] on div "Episode Details" at bounding box center [242, 136] width 135 height 43
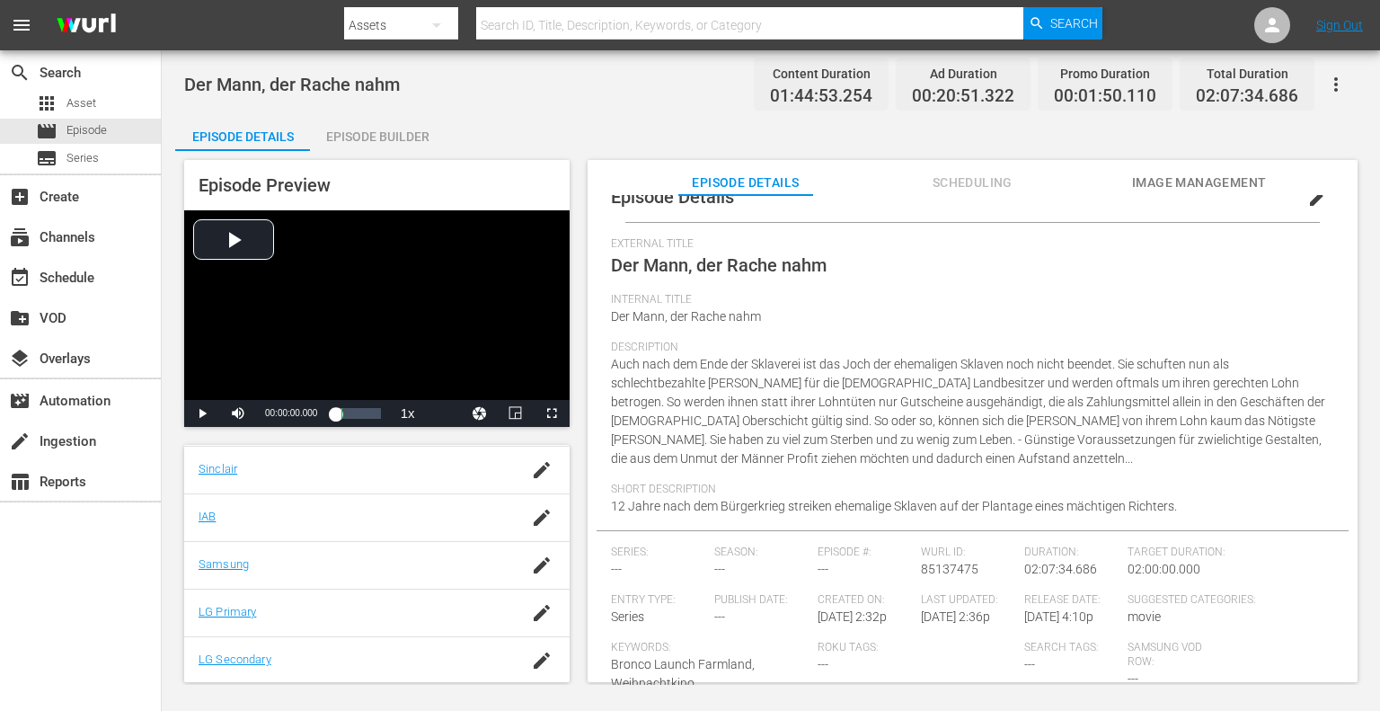
scroll to position [0, 0]
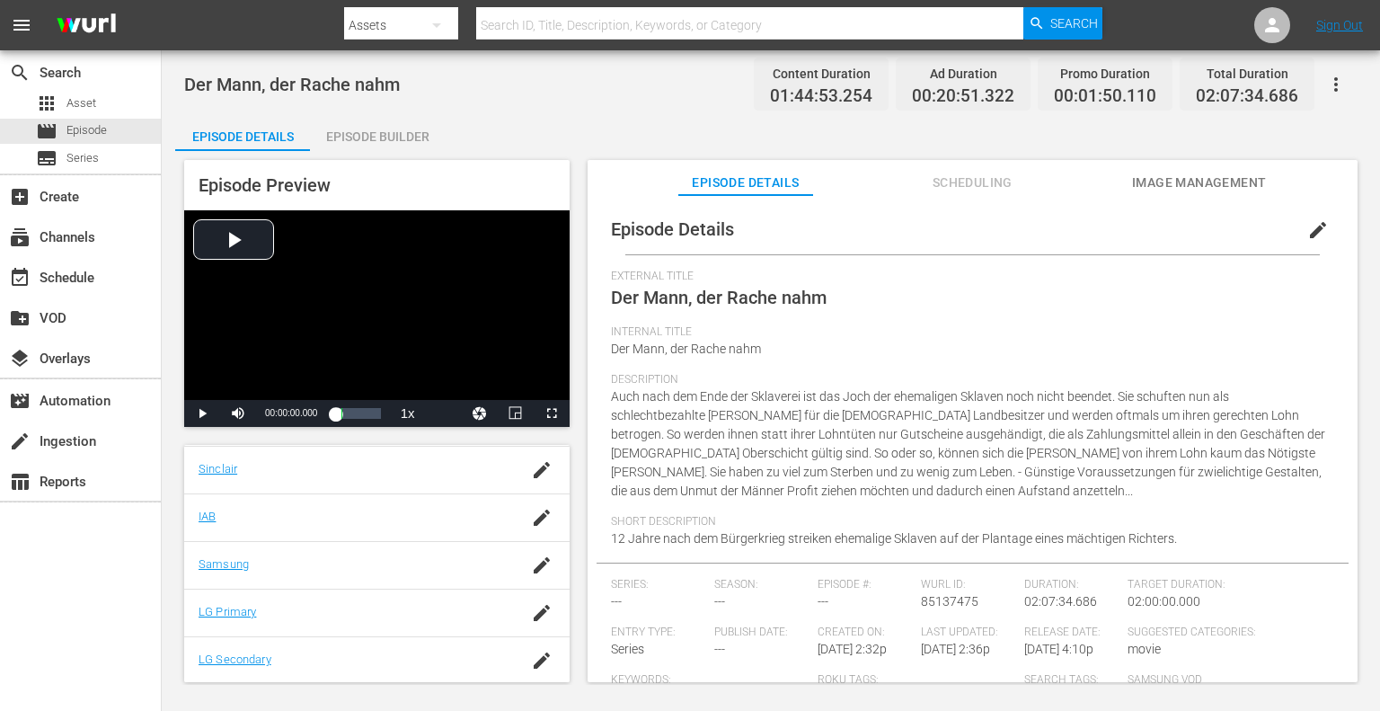
click at [977, 189] on span "Scheduling" at bounding box center [972, 183] width 135 height 22
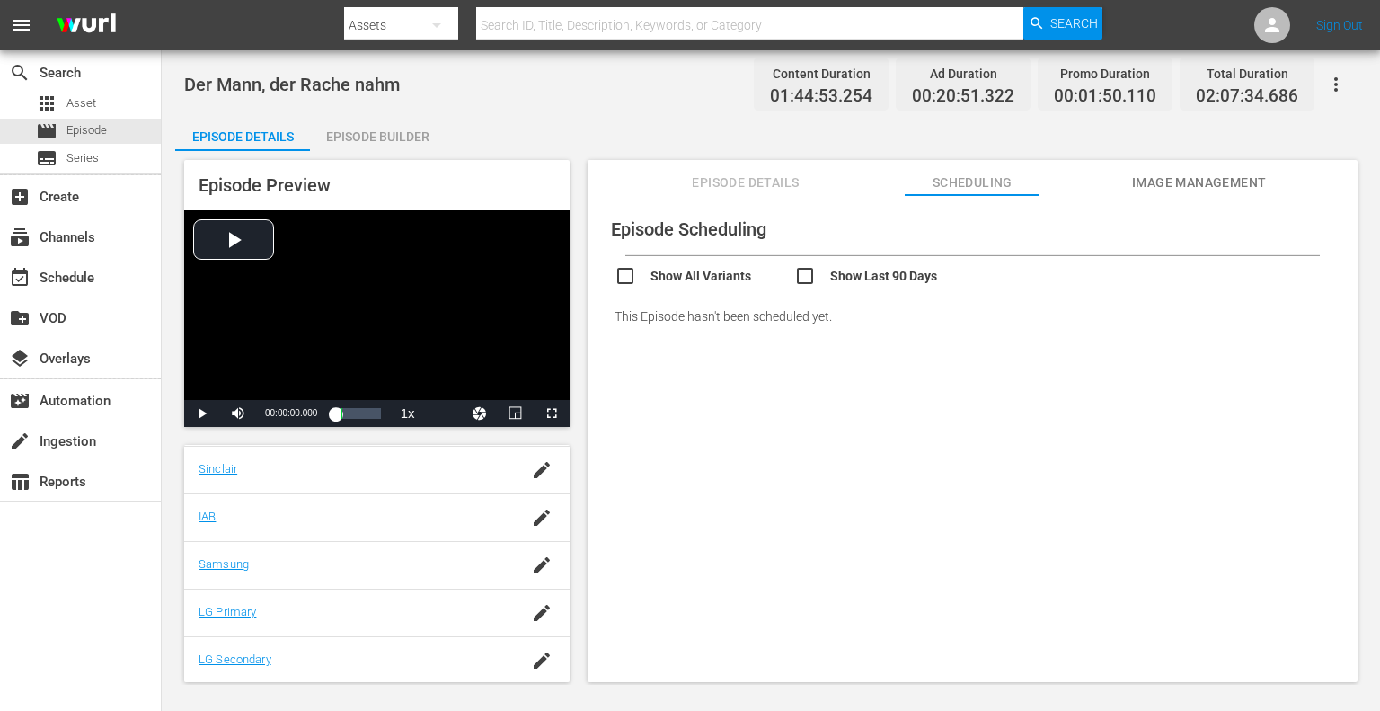
click at [764, 193] on button "Episode Details" at bounding box center [745, 178] width 135 height 36
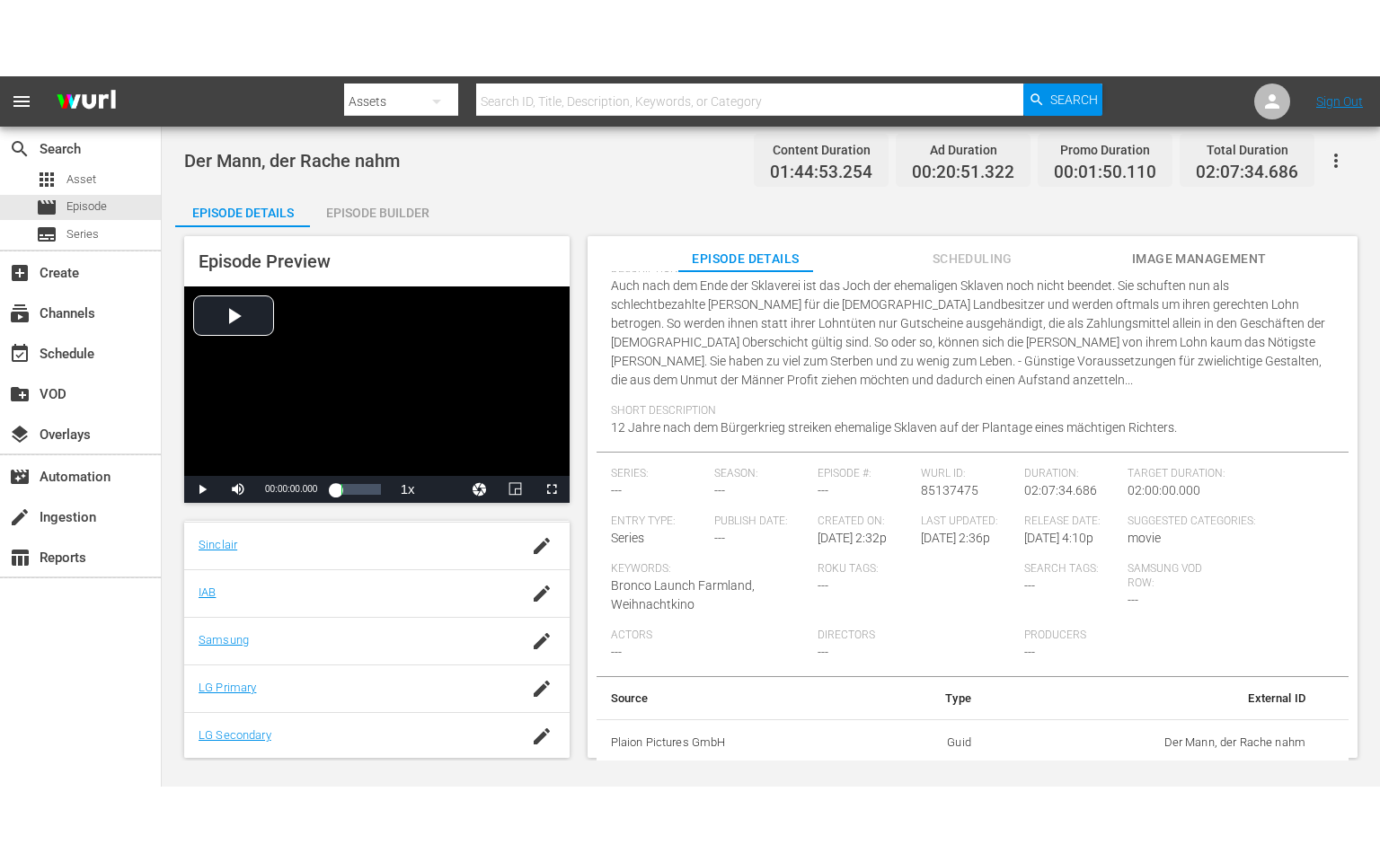
scroll to position [205, 0]
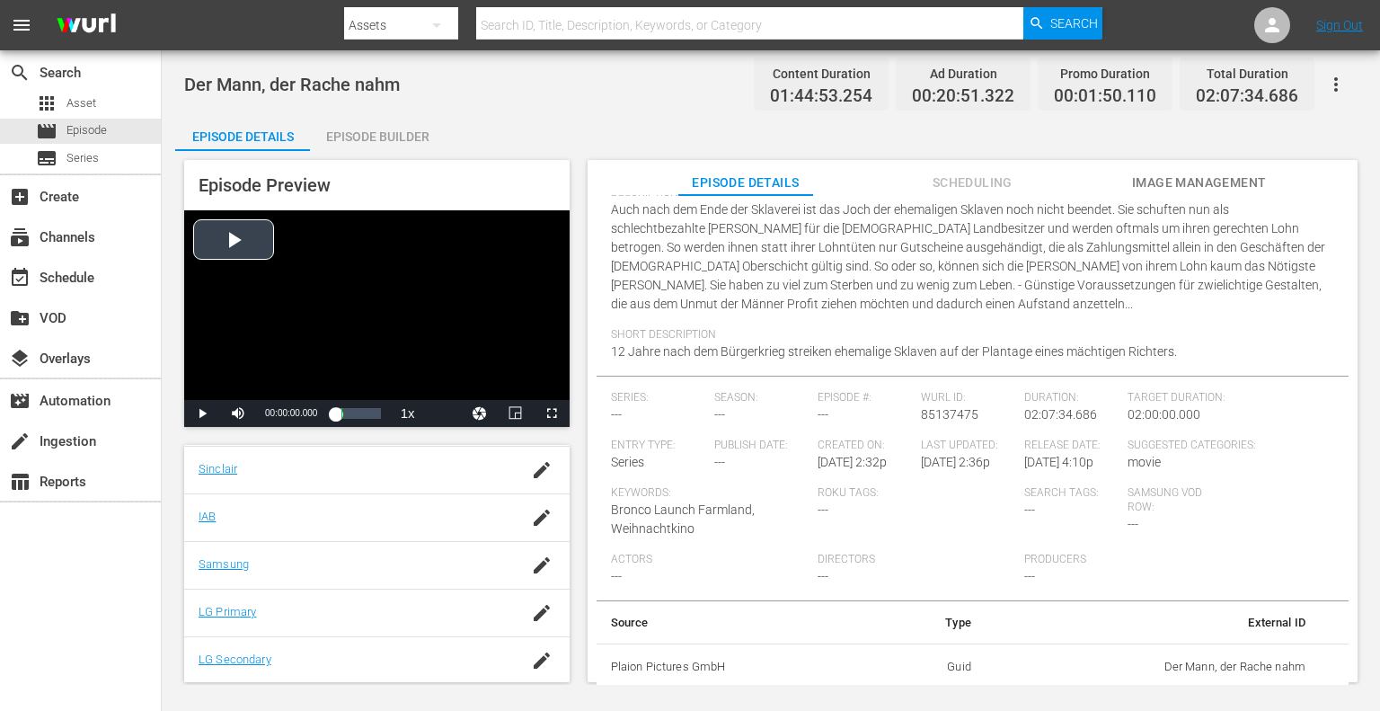
click at [239, 242] on div "Video Player" at bounding box center [376, 305] width 385 height 190
click at [552, 413] on span "Video Player" at bounding box center [552, 413] width 0 height 0
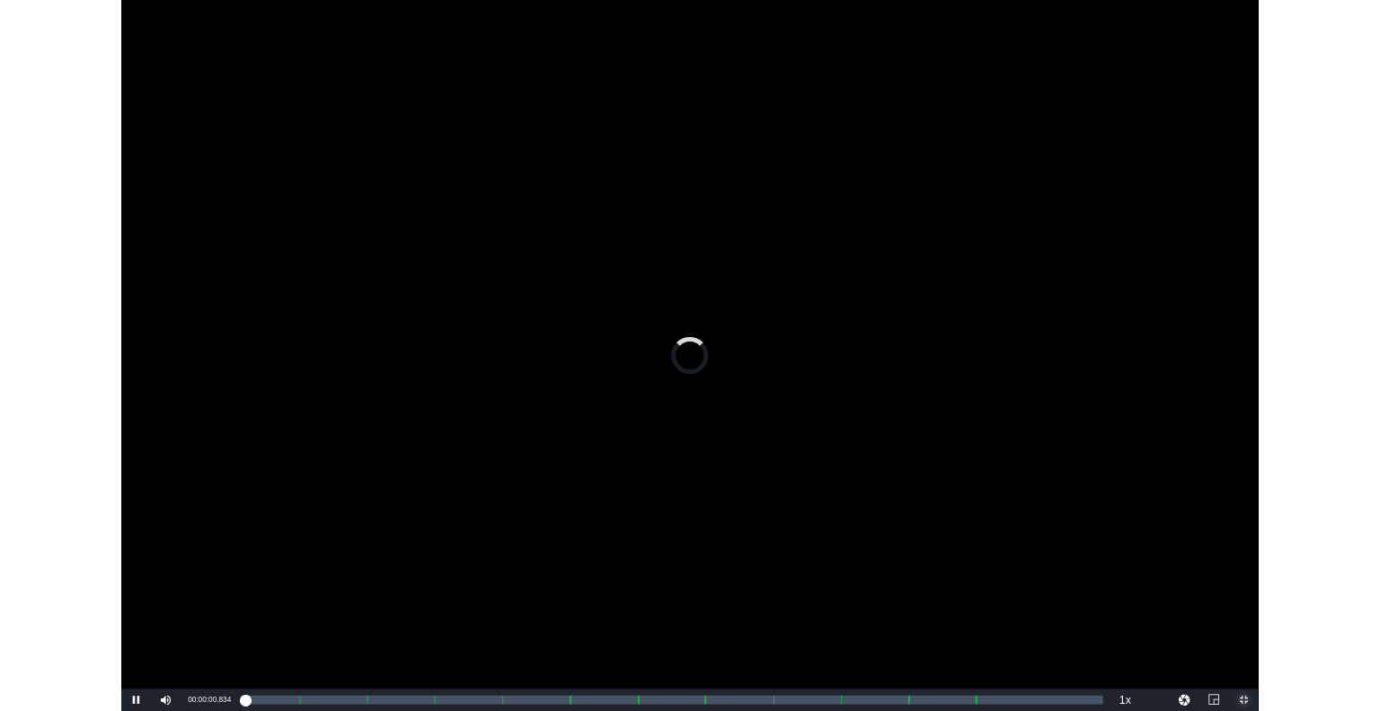
scroll to position [53, 0]
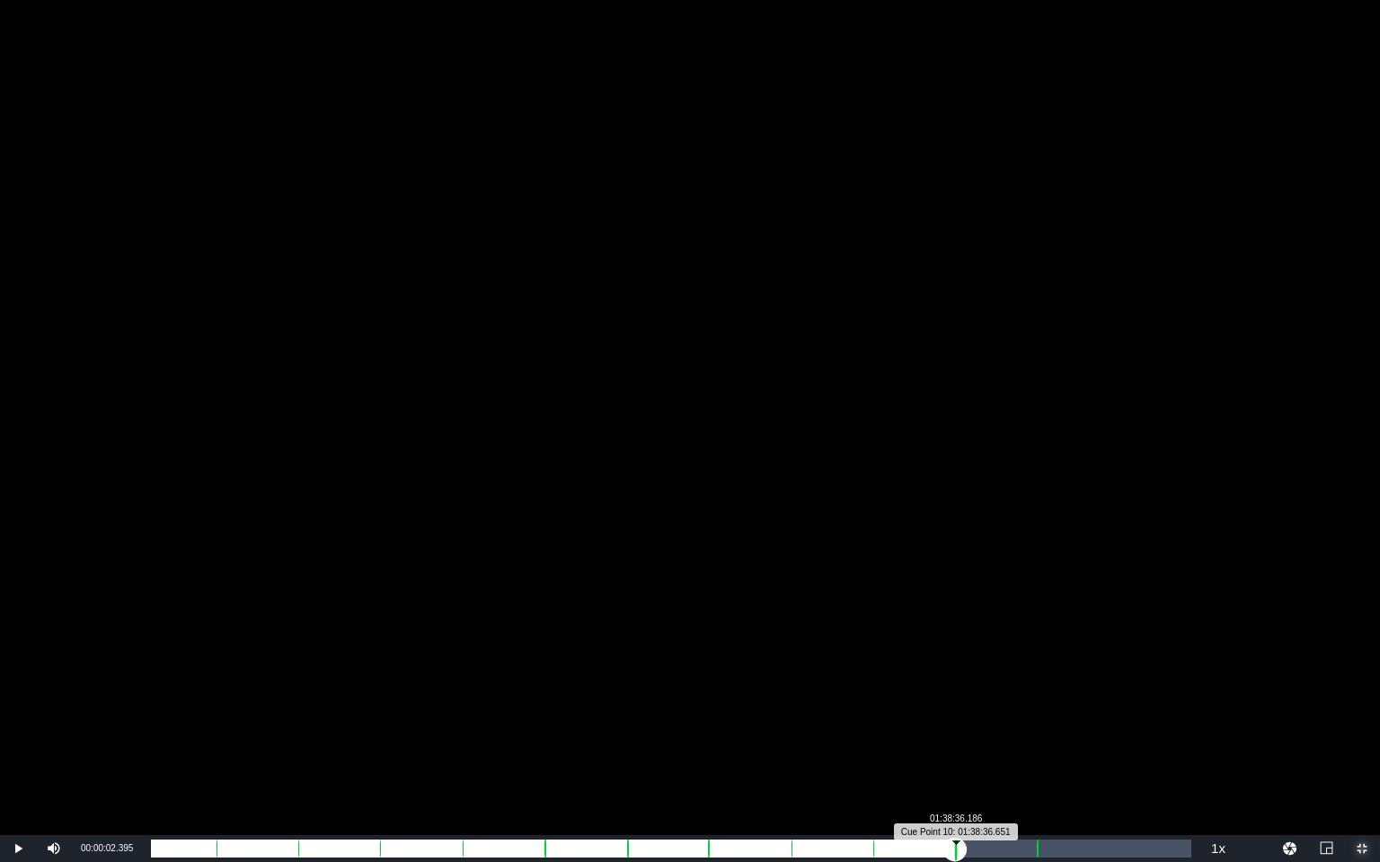
click at [955, 710] on div "Progress Bar" at bounding box center [956, 848] width 2 height 23
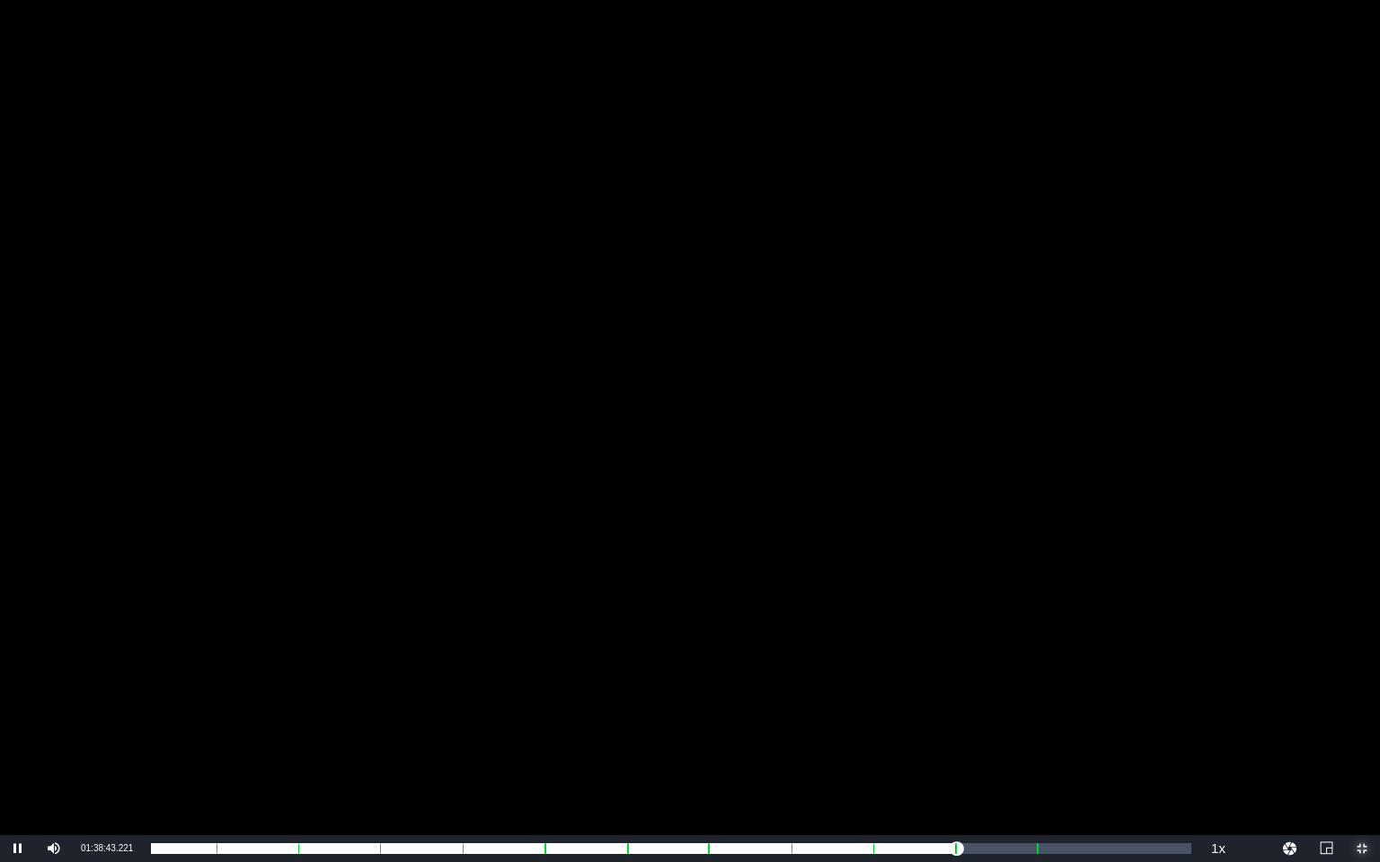
click at [1362, 710] on span "Video Player" at bounding box center [1362, 849] width 0 height 0
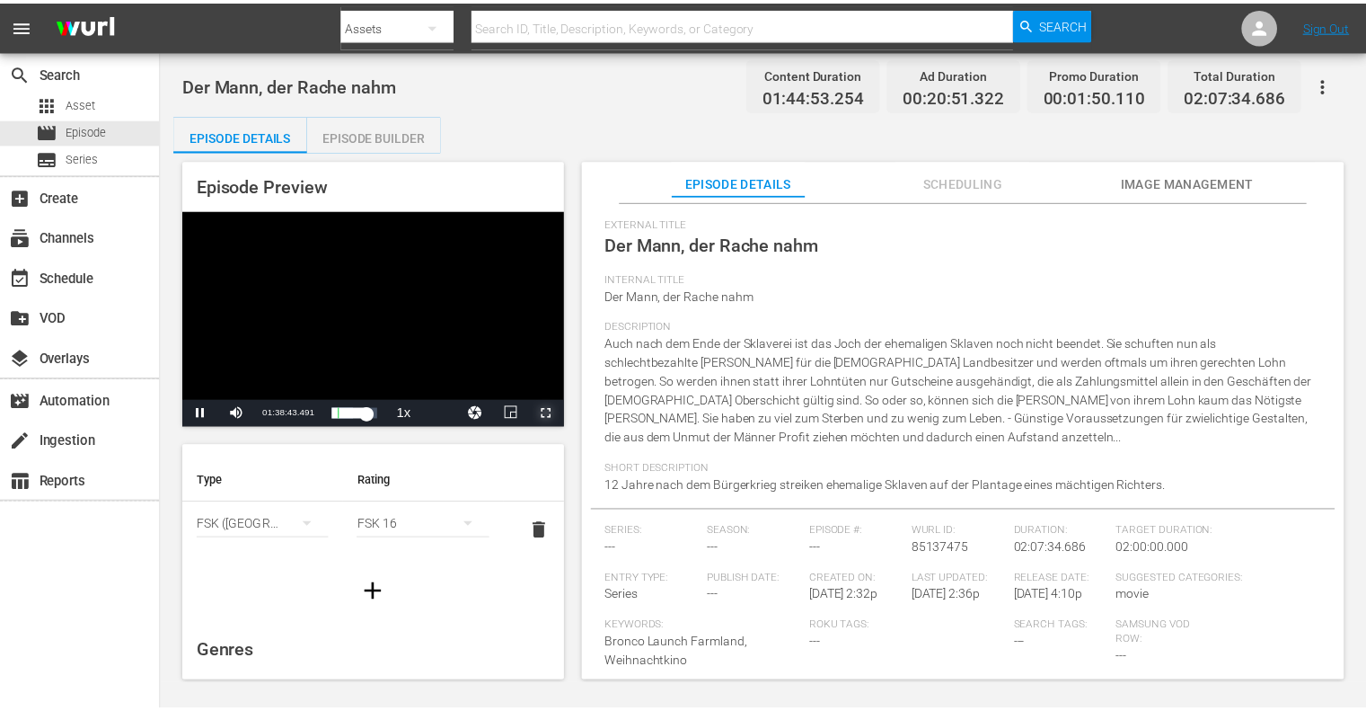
scroll to position [205, 0]
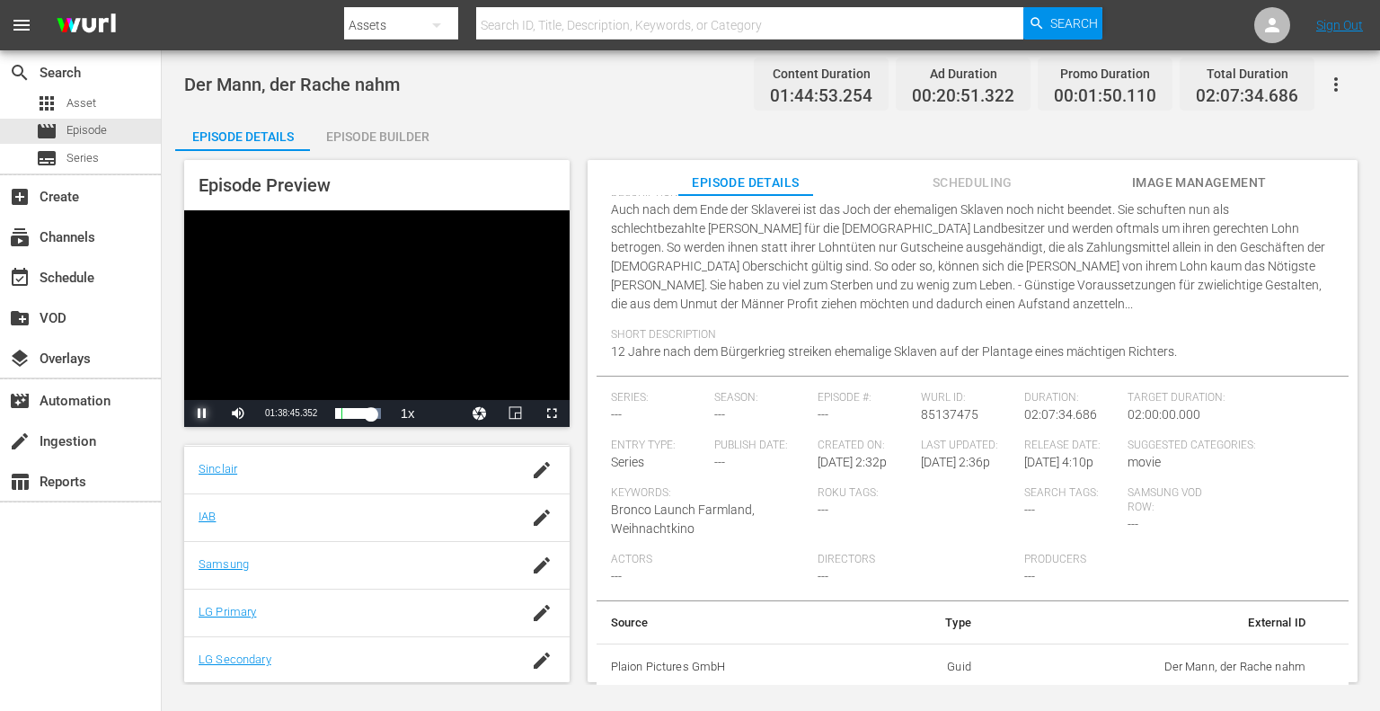
click at [202, 413] on span "Video Player" at bounding box center [202, 413] width 0 height 0
click at [395, 140] on div "Episode Builder" at bounding box center [377, 136] width 135 height 43
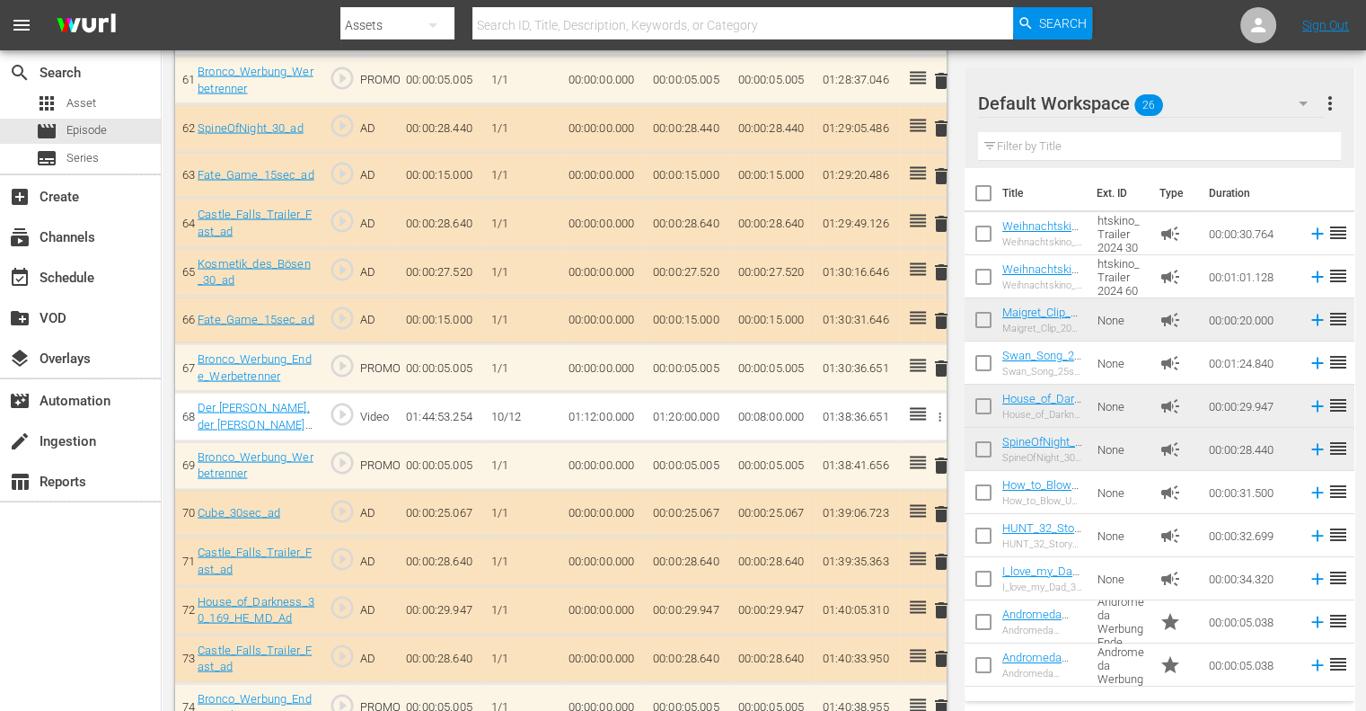
scroll to position [3916, 0]
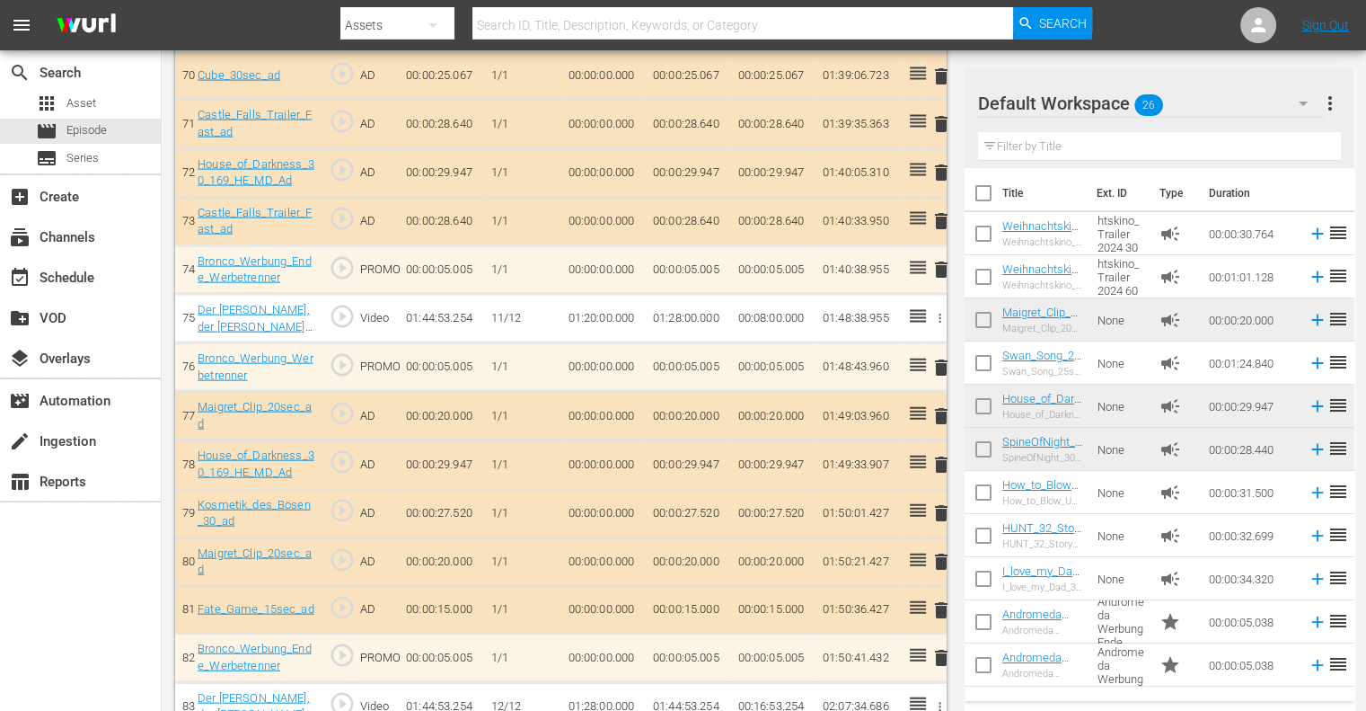
click at [1202, 42] on nav "menu Search By Assets Search ID, Title, Description, Keywords, or Category Sear…" at bounding box center [683, 25] width 1366 height 50
